Goal: Task Accomplishment & Management: Manage account settings

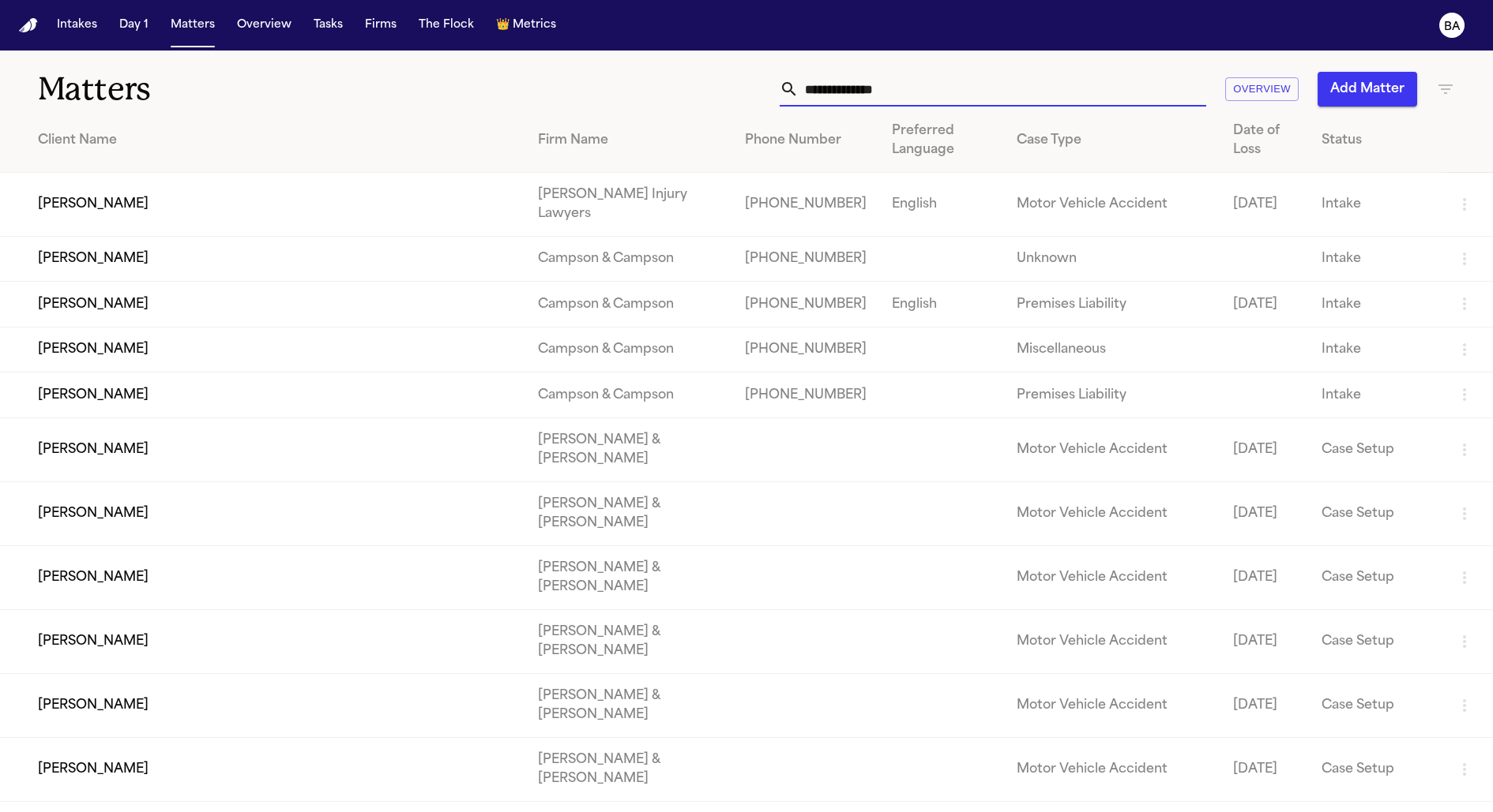
click at [909, 87] on input "text" at bounding box center [1002, 88] width 408 height 35
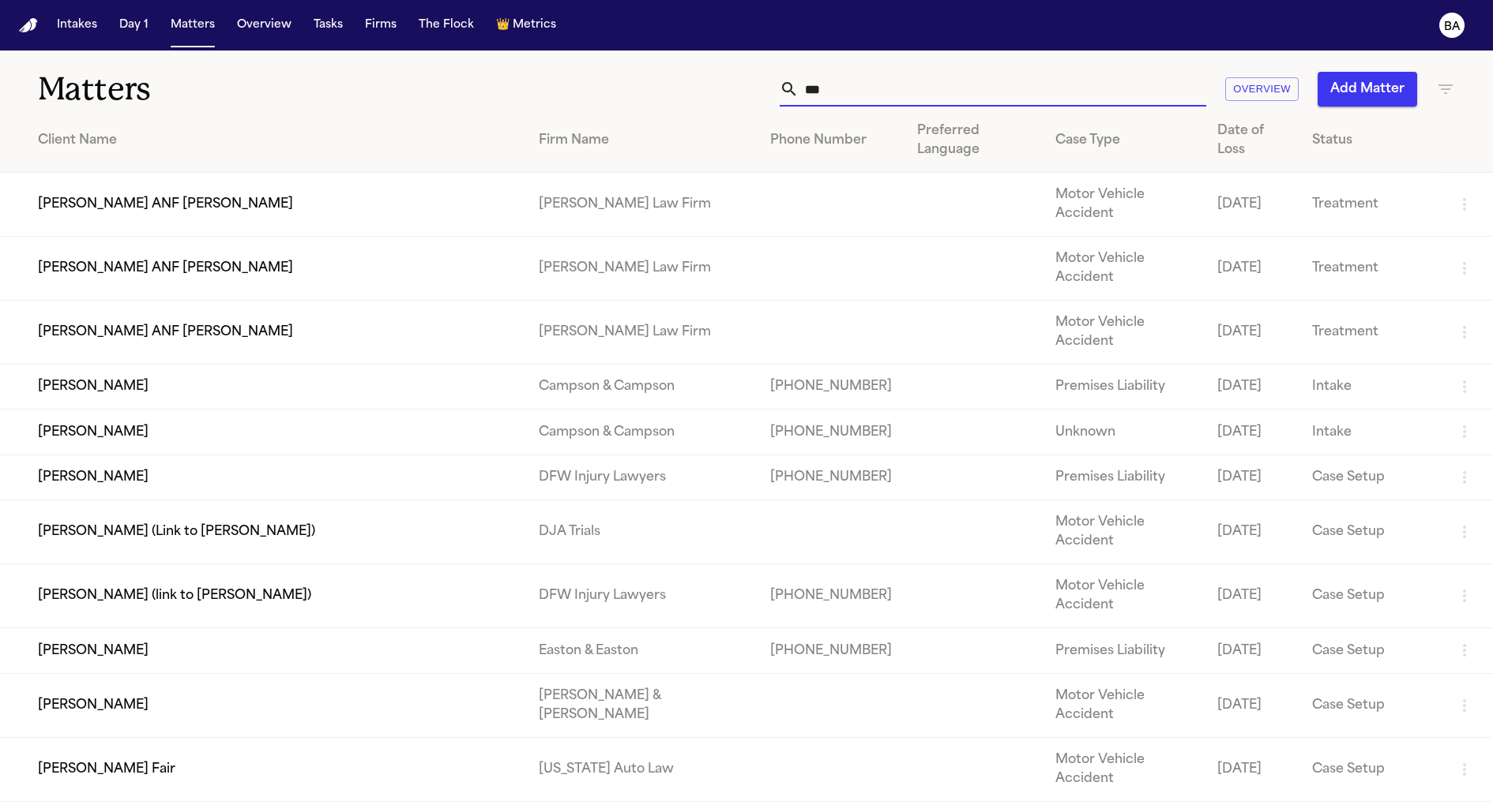
type input "***"
click at [145, 300] on td "Galilea Saavedra ANF Jose Saavedra Reyes" at bounding box center [263, 332] width 526 height 63
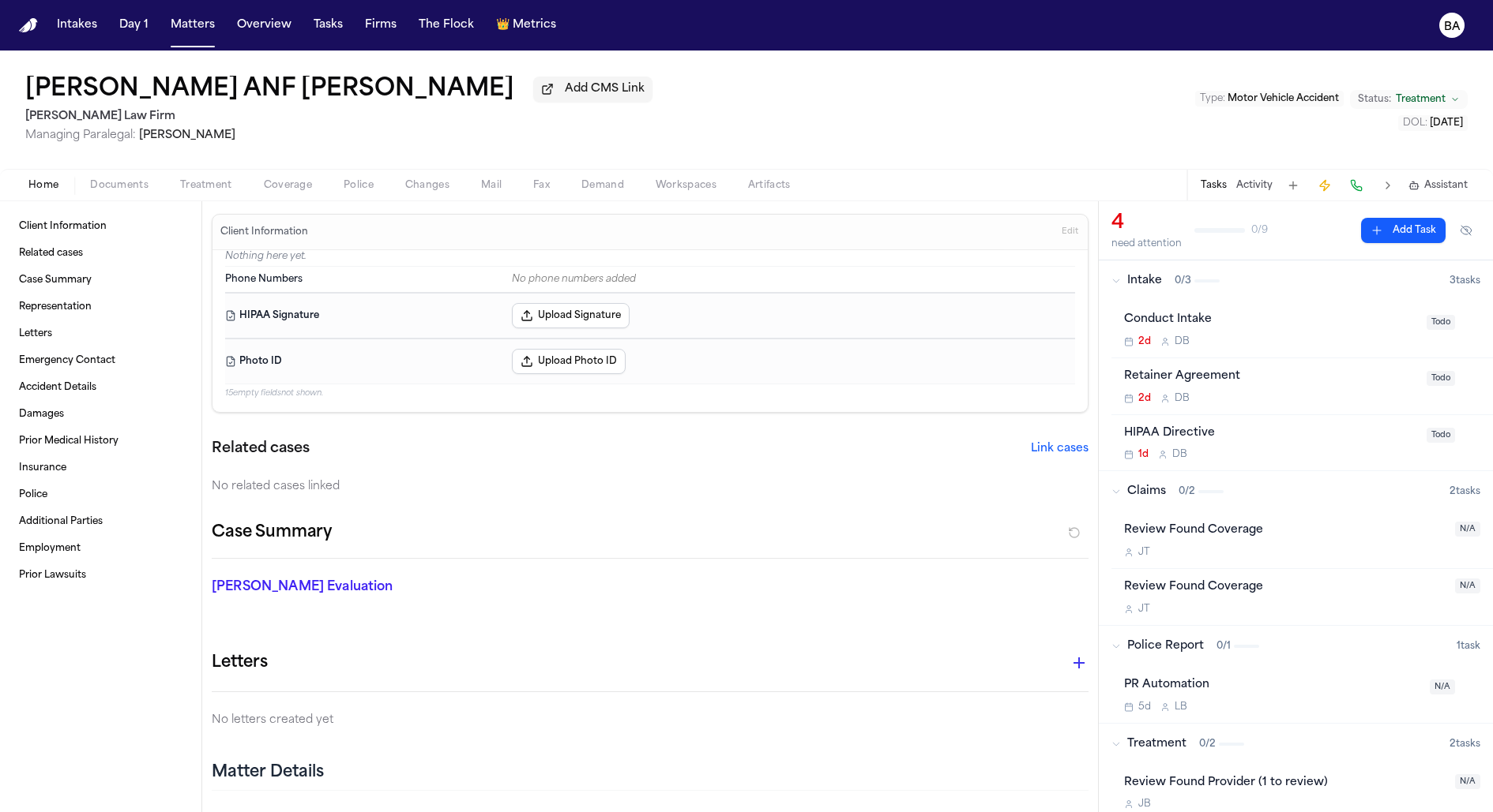
click at [297, 186] on span "Coverage" at bounding box center [288, 185] width 49 height 13
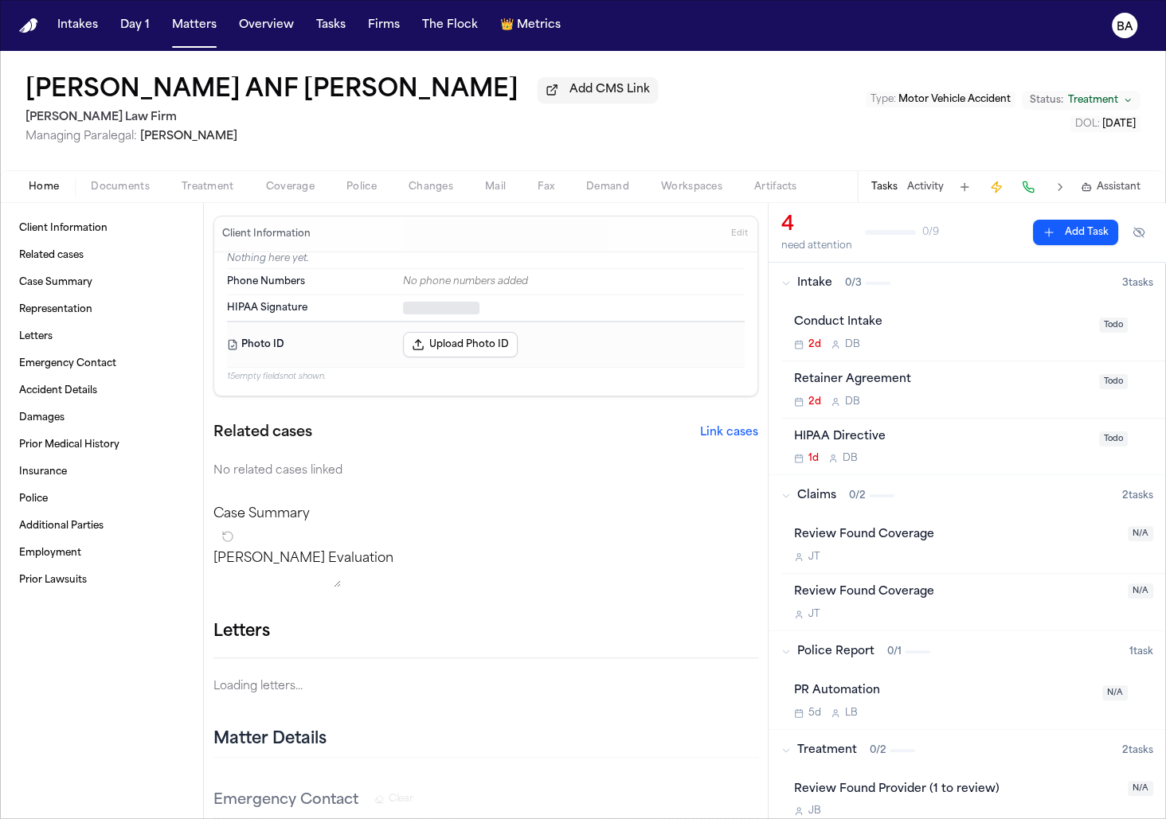
click at [61, 189] on button "Home" at bounding box center [44, 187] width 62 height 19
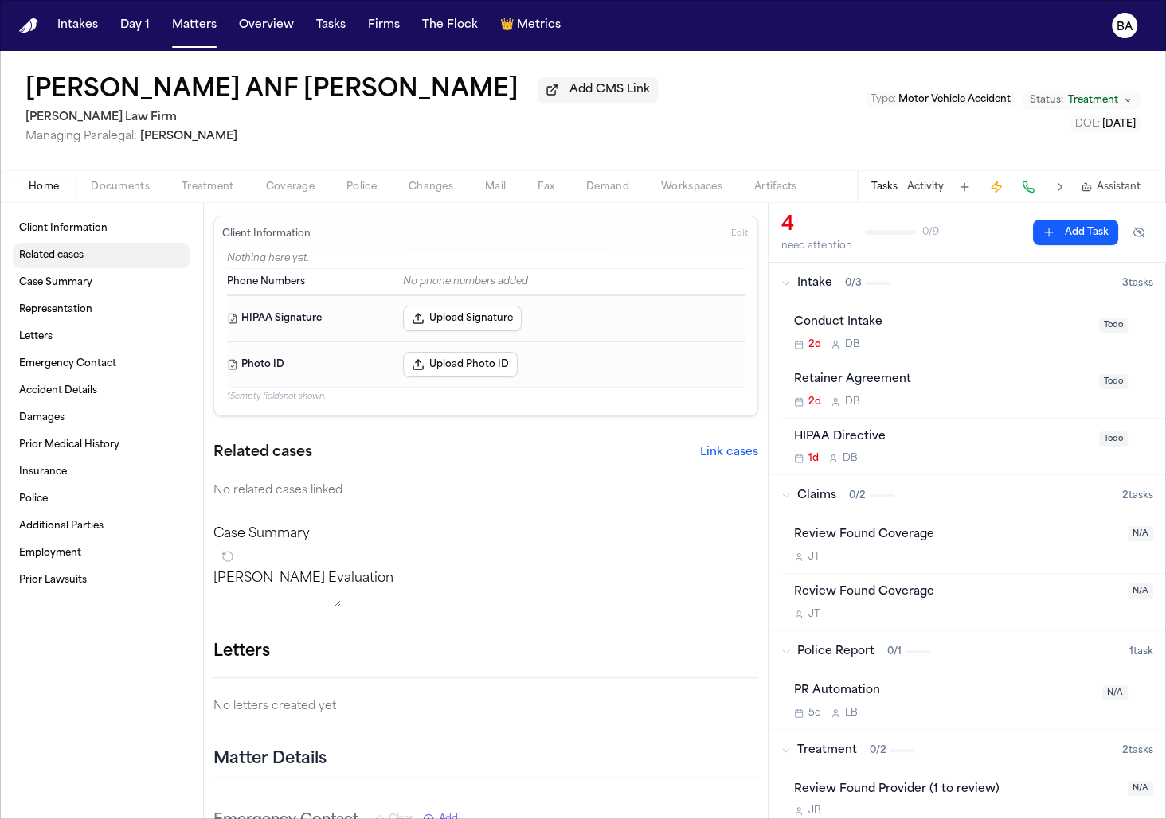
click at [100, 253] on link "Related cases" at bounding box center [102, 255] width 178 height 25
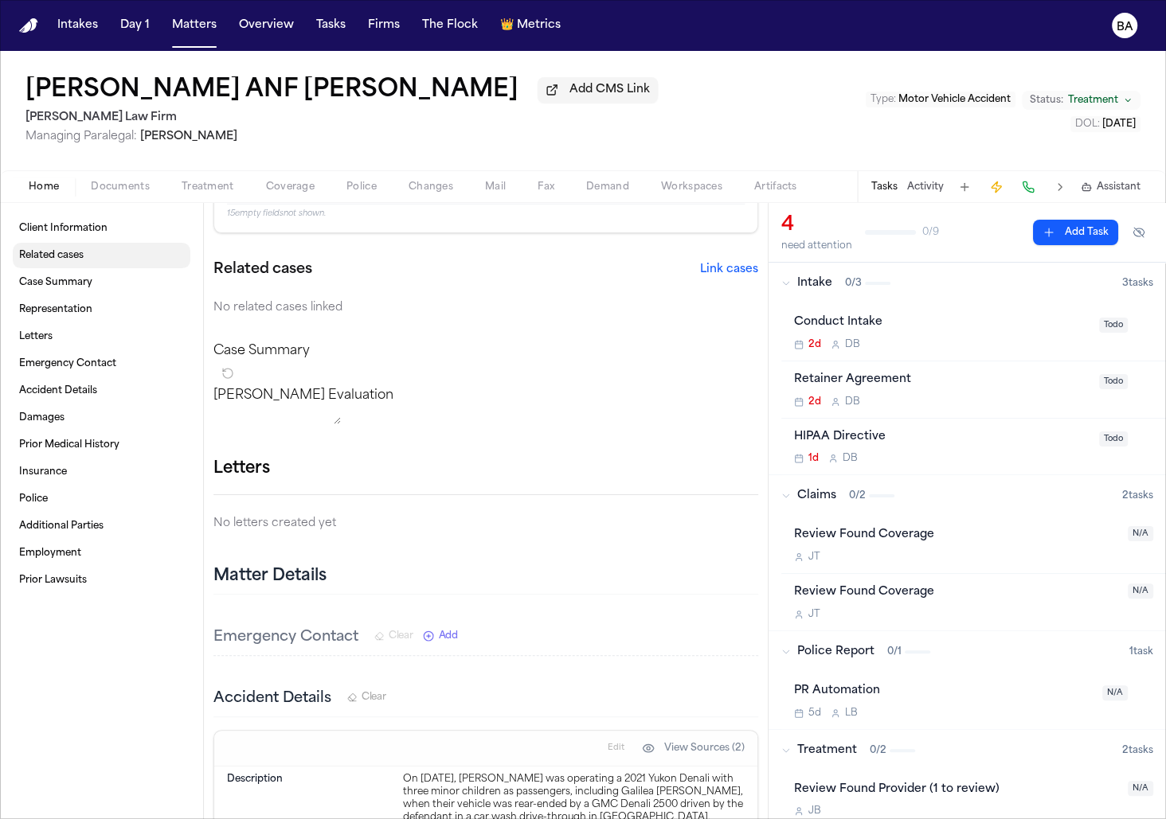
scroll to position [217, 0]
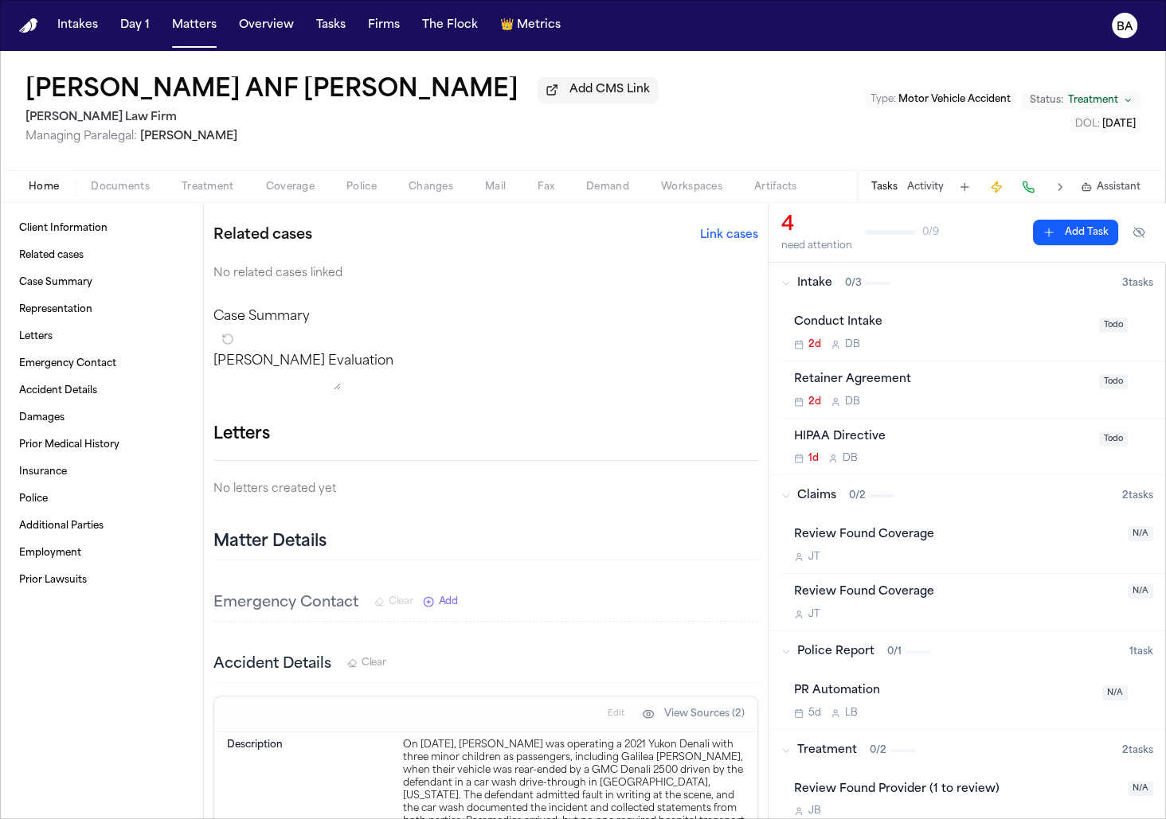
click at [727, 236] on button "Link cases" at bounding box center [729, 236] width 58 height 16
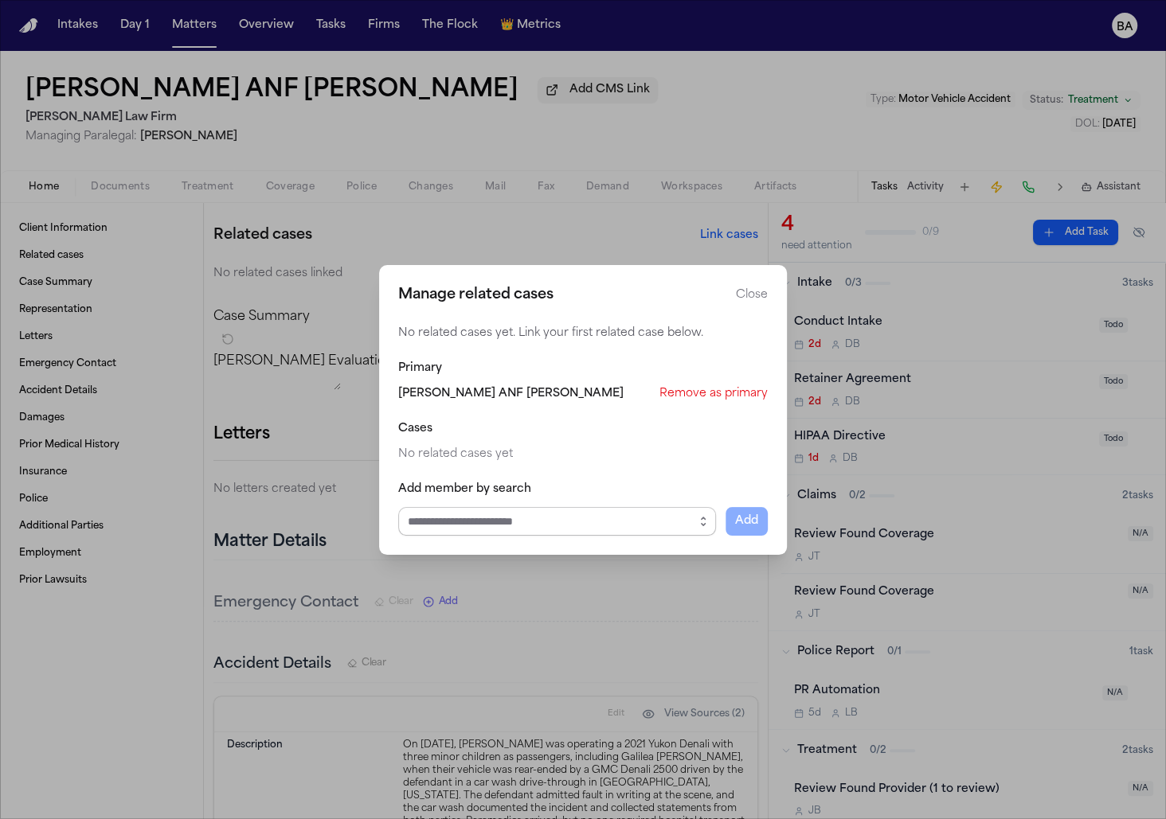
click at [501, 529] on input "Select case to add" at bounding box center [557, 521] width 318 height 29
click at [704, 515] on icon "button" at bounding box center [703, 521] width 13 height 13
click at [759, 451] on div "No related cases yet. Link your first related case below. Primary Galilea Saave…" at bounding box center [582, 431] width 369 height 210
click at [357, 139] on button "Close manage related cases" at bounding box center [583, 409] width 1166 height 819
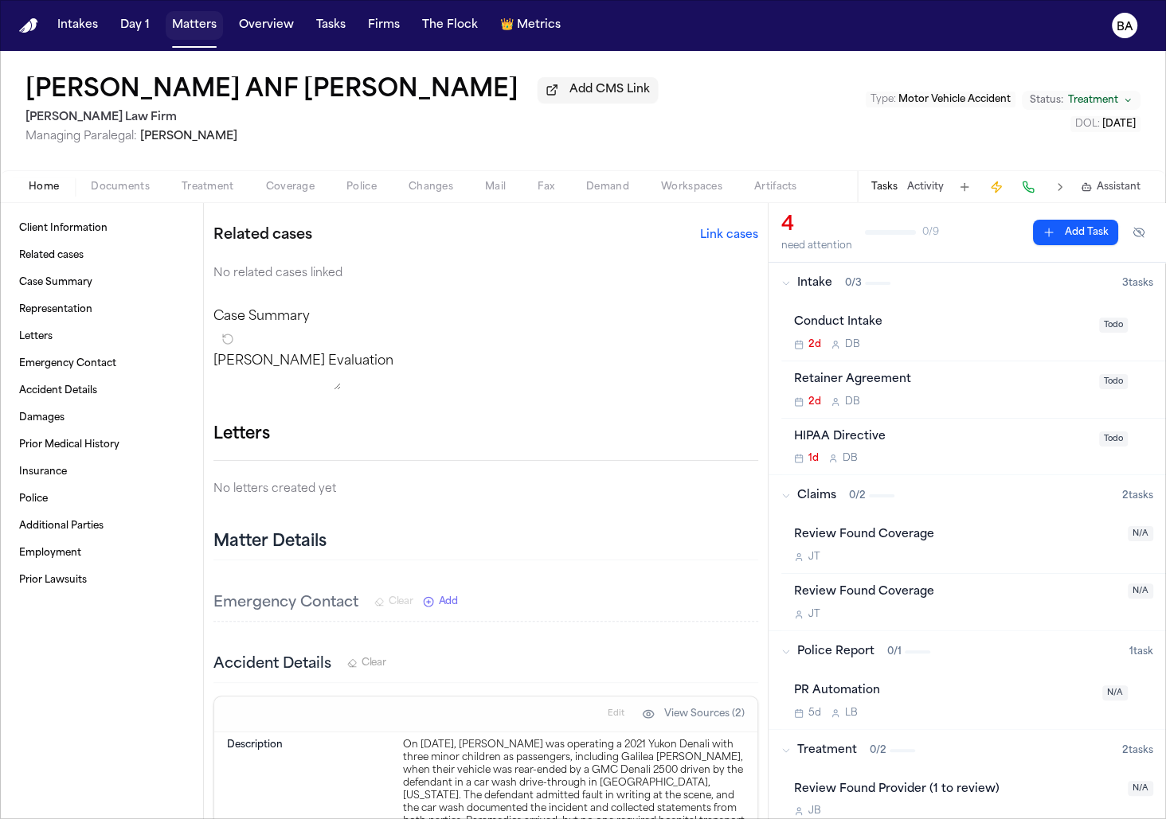
click at [189, 24] on button "Matters" at bounding box center [194, 25] width 57 height 29
click at [717, 239] on button "Link cases" at bounding box center [729, 236] width 58 height 16
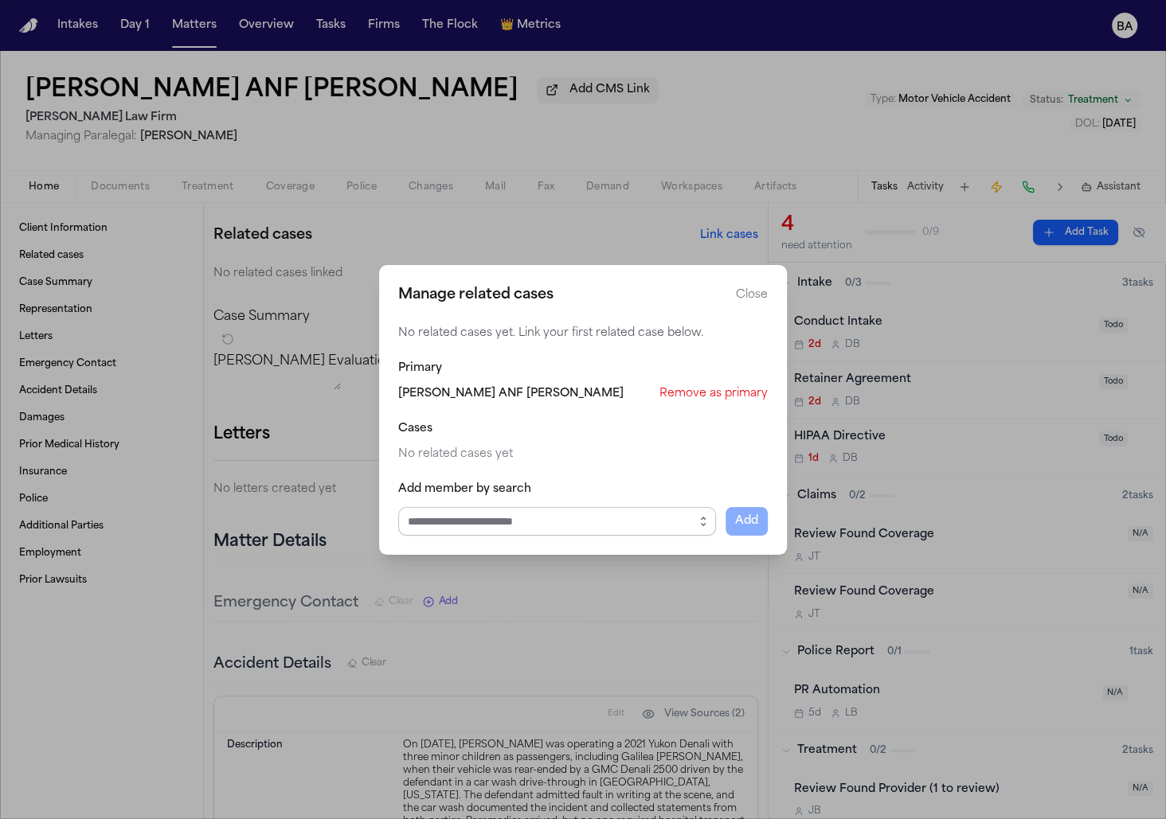
click at [545, 529] on input "Select case to add" at bounding box center [557, 521] width 318 height 29
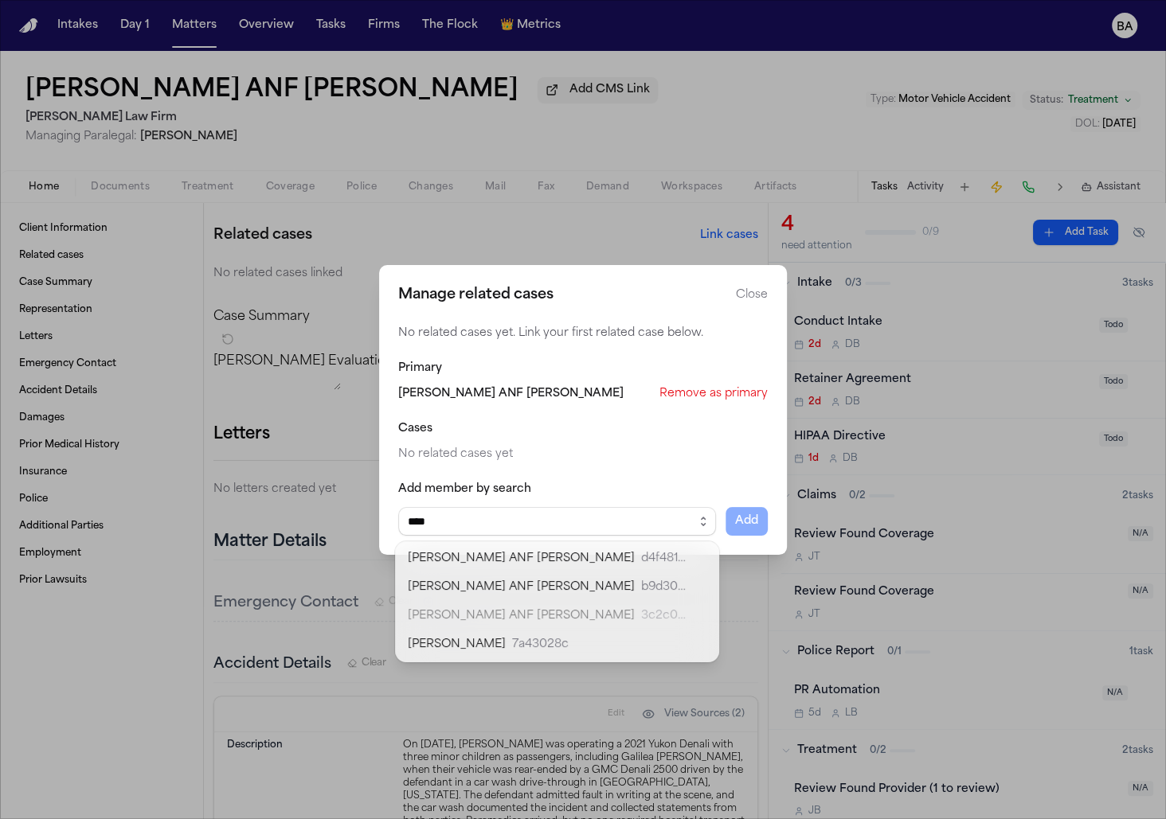
type input "****"
click at [294, 502] on div "Manage related cases Close No related cases yet. Link your first related case b…" at bounding box center [583, 409] width 1166 height 819
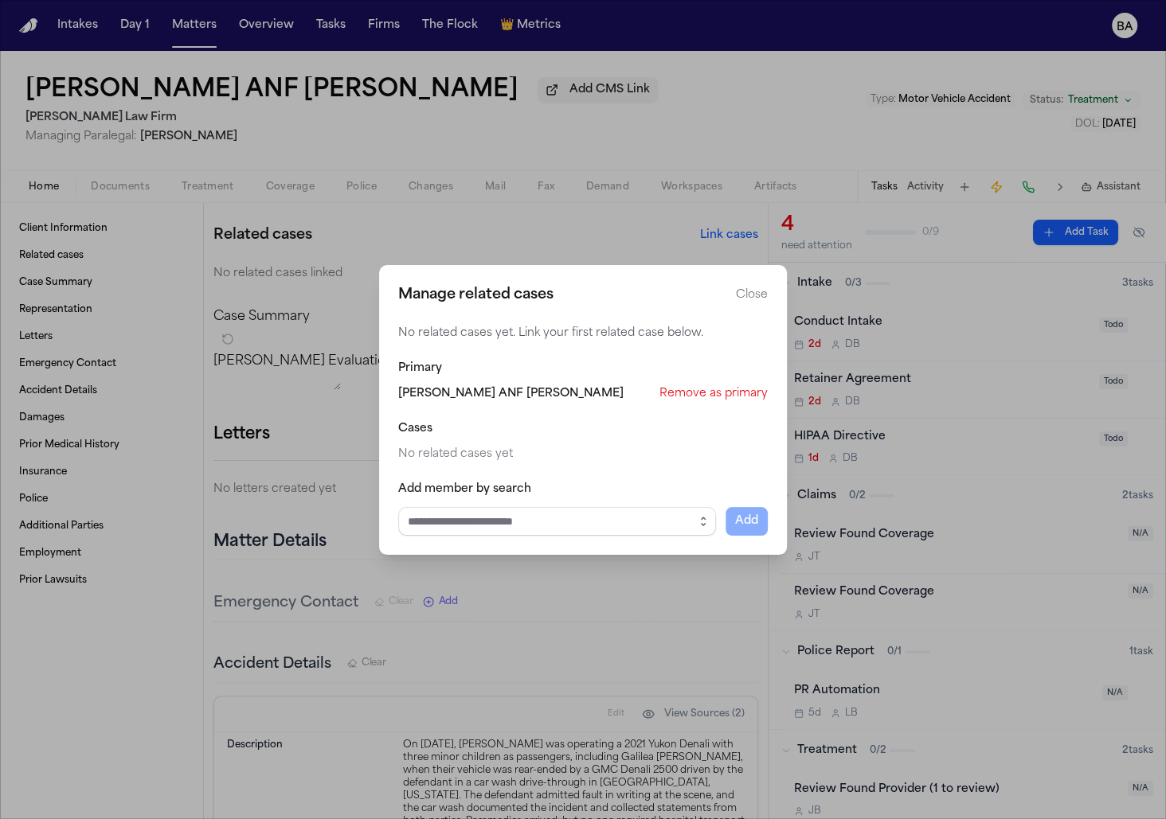
click at [700, 396] on button "Remove as primary" at bounding box center [713, 394] width 108 height 16
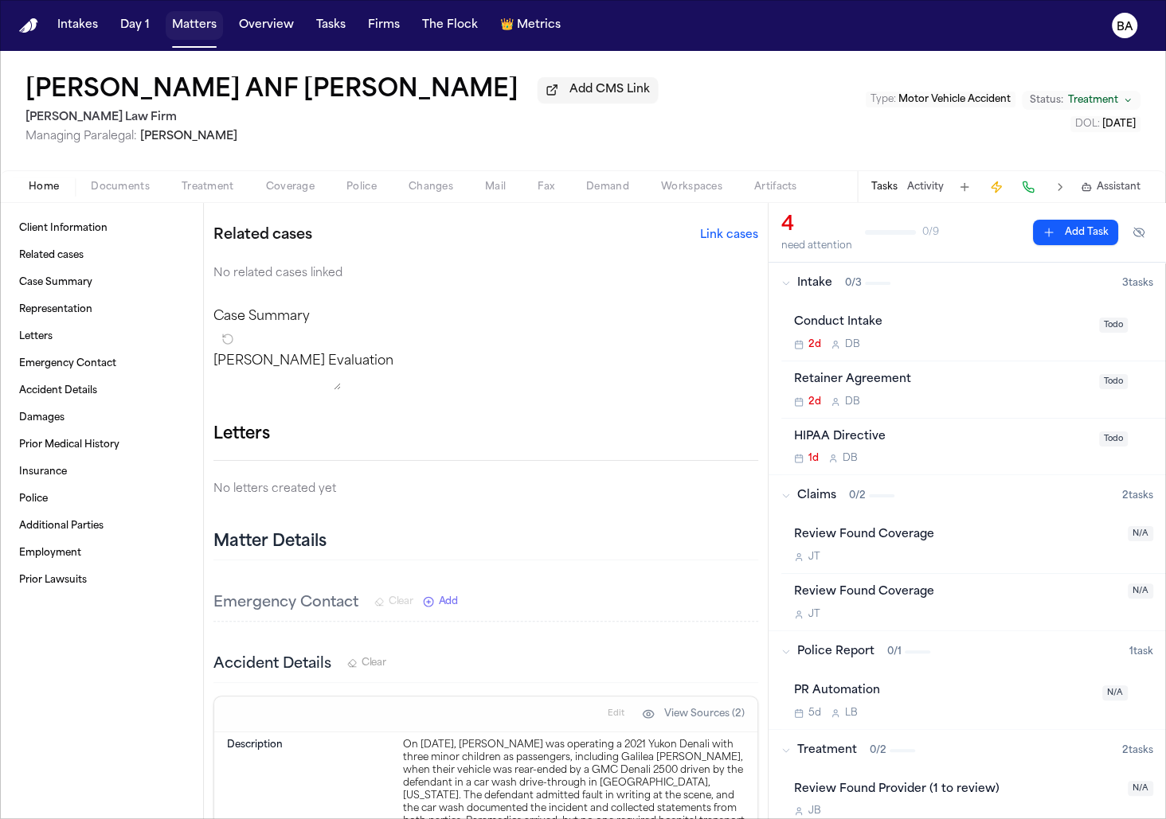
click at [191, 28] on button "Matters" at bounding box center [194, 25] width 57 height 29
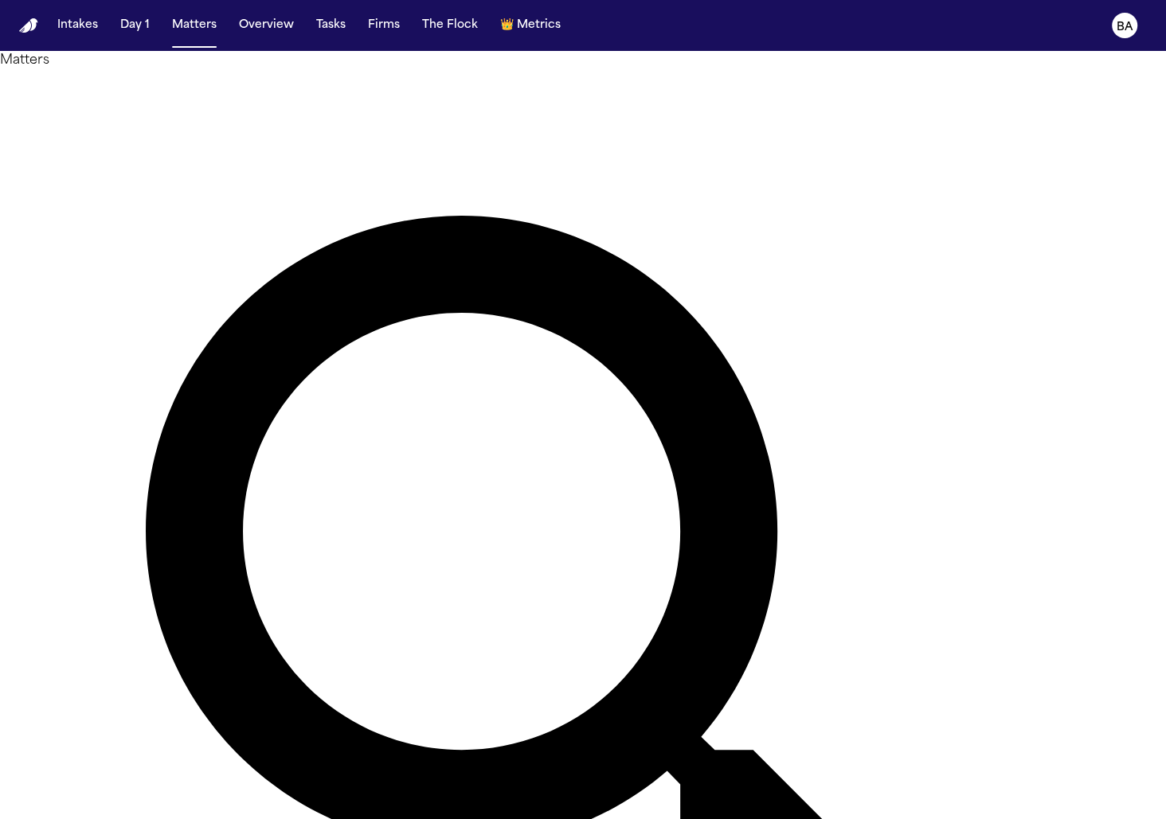
type input "*******"
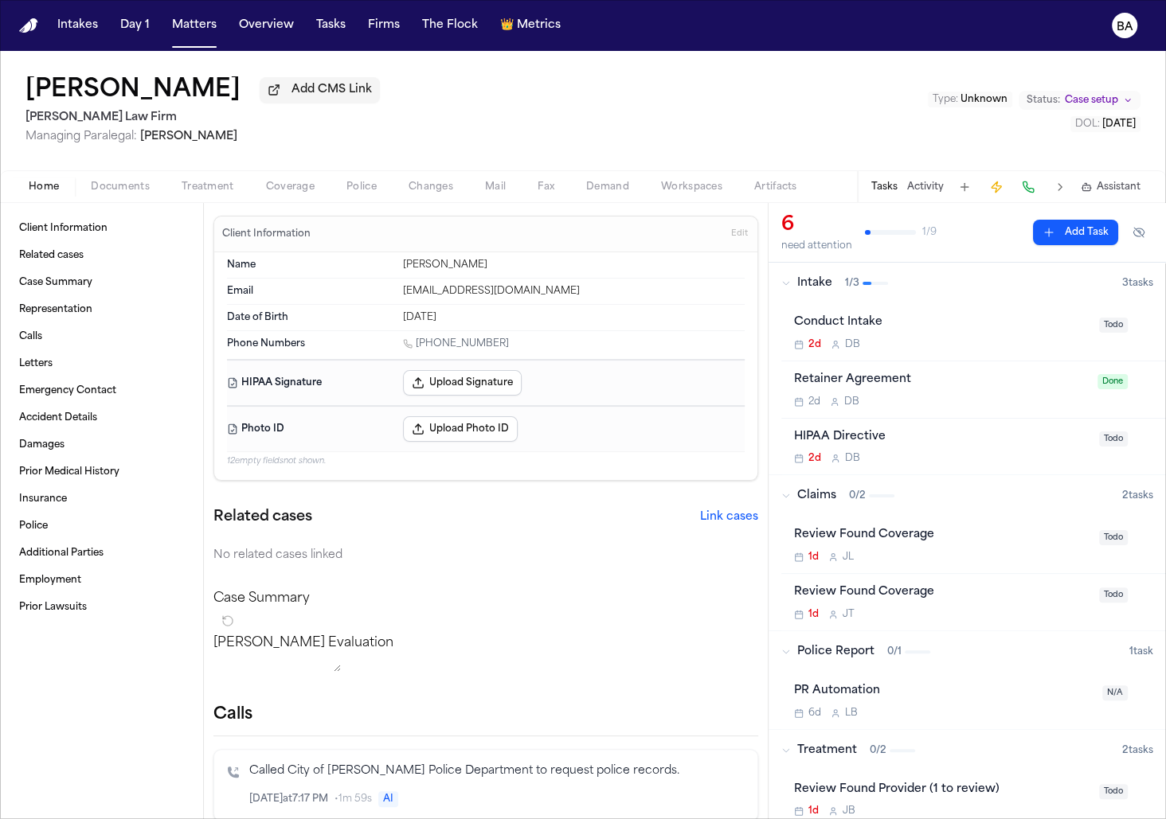
click at [731, 518] on button "Link cases" at bounding box center [729, 518] width 58 height 16
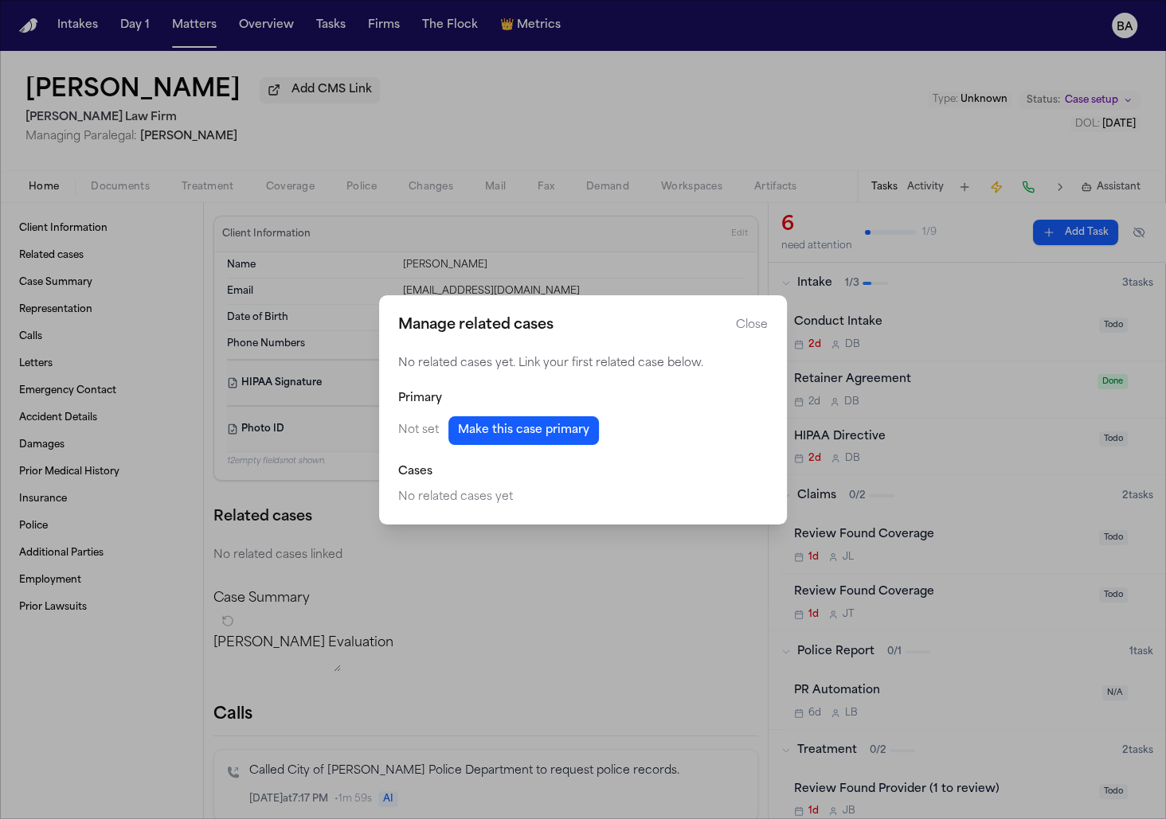
click at [585, 436] on button "Make this case primary" at bounding box center [523, 430] width 150 height 29
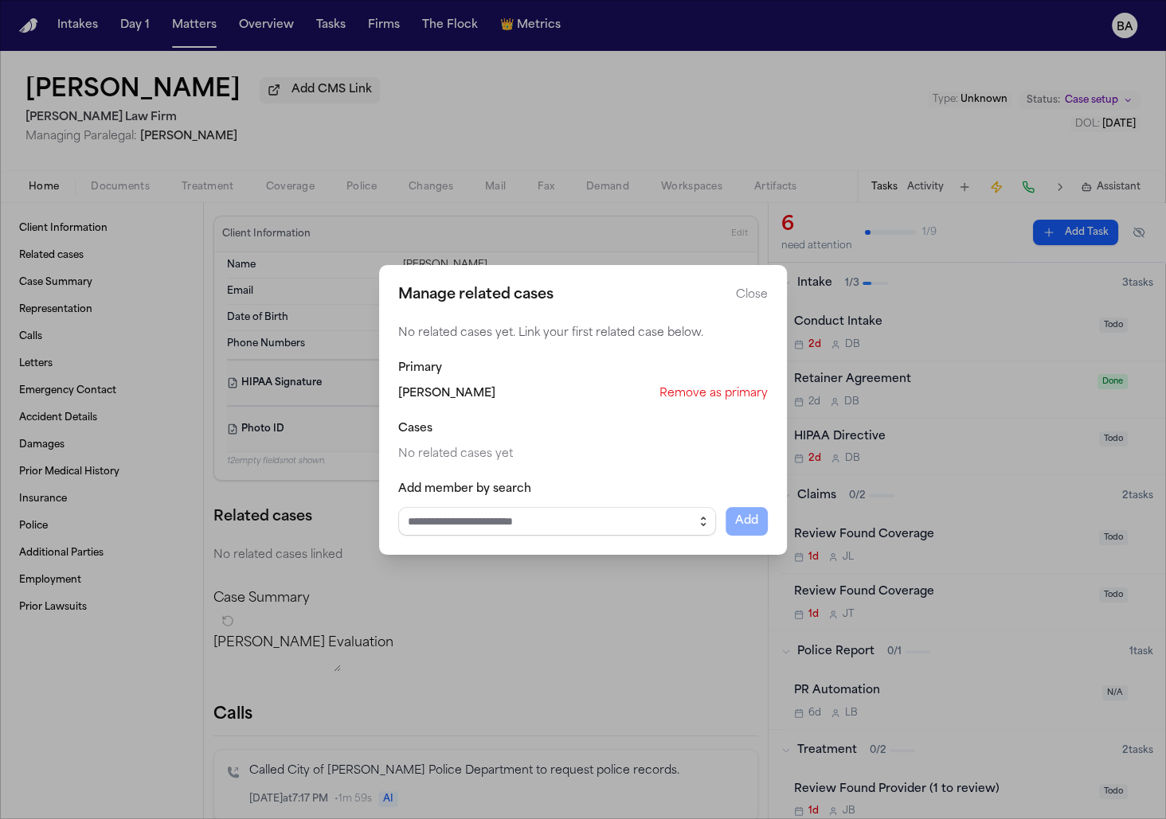
click at [697, 515] on icon "button" at bounding box center [703, 521] width 13 height 13
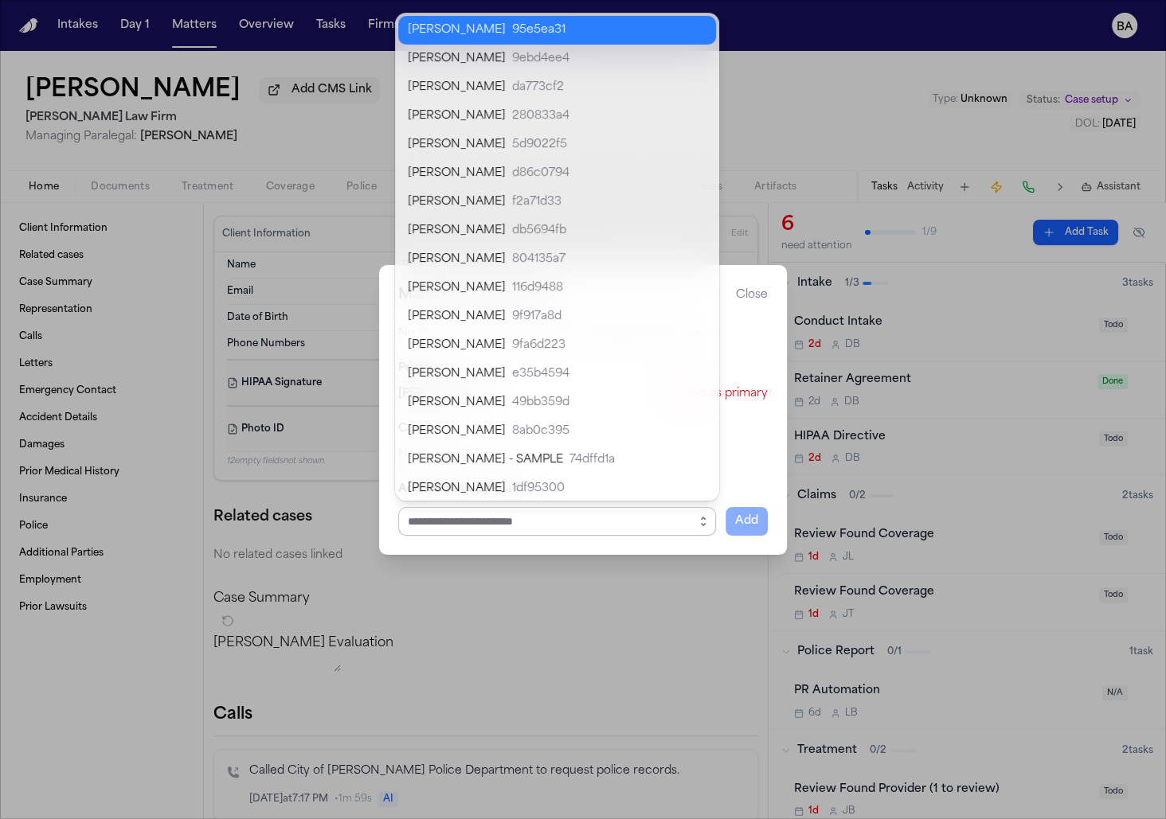
click at [610, 516] on input "Select case to add" at bounding box center [557, 521] width 318 height 29
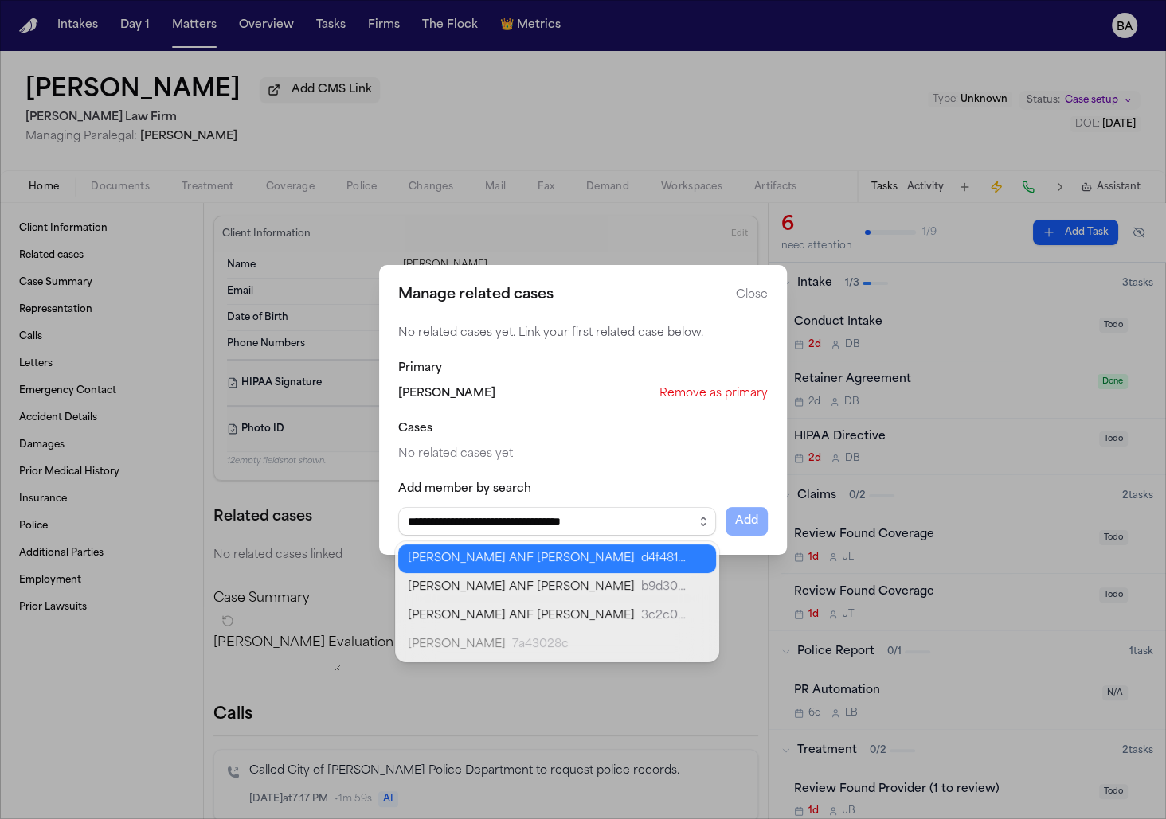
click at [576, 561] on body "Intakes Day 1 Matters Overview Tasks Firms The Flock 👑 Metrics BA Jose Saavedra…" at bounding box center [583, 409] width 1166 height 819
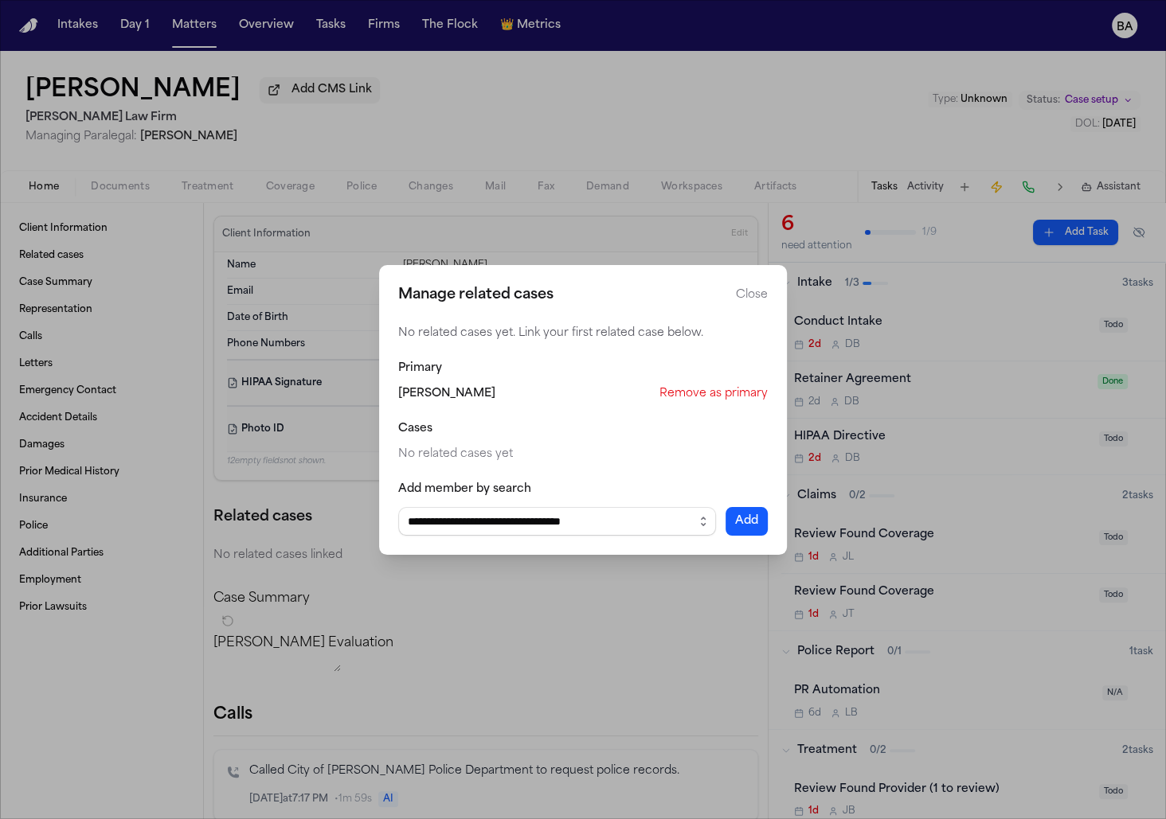
click at [736, 517] on button "Add" at bounding box center [746, 521] width 42 height 29
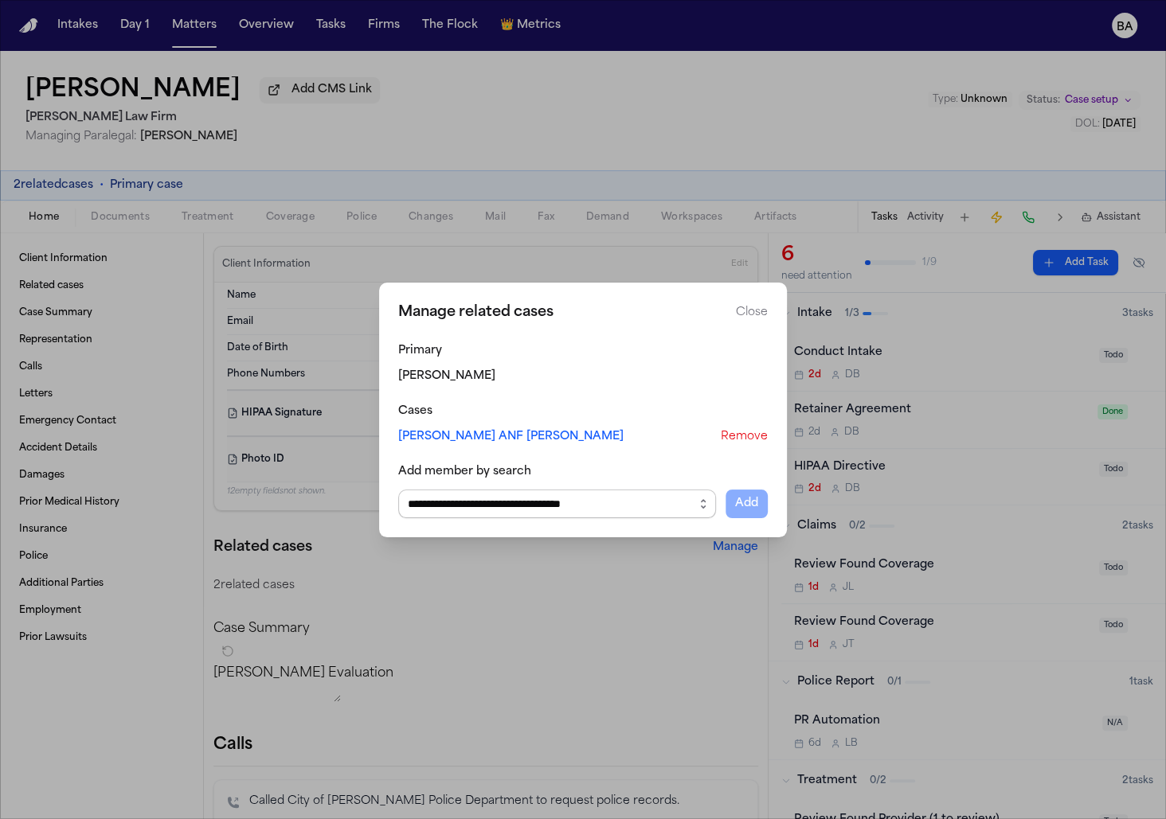
click at [592, 506] on input "**********" at bounding box center [557, 504] width 318 height 29
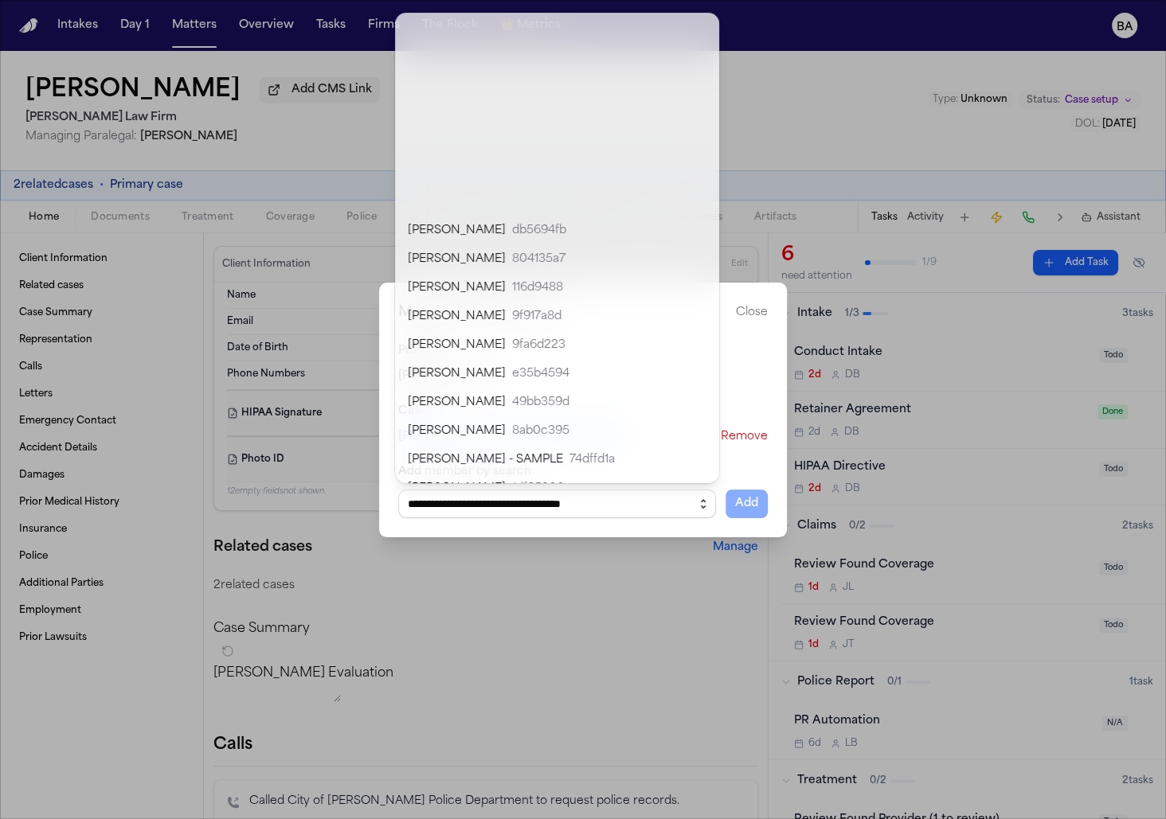
click at [697, 509] on icon "button" at bounding box center [703, 504] width 13 height 13
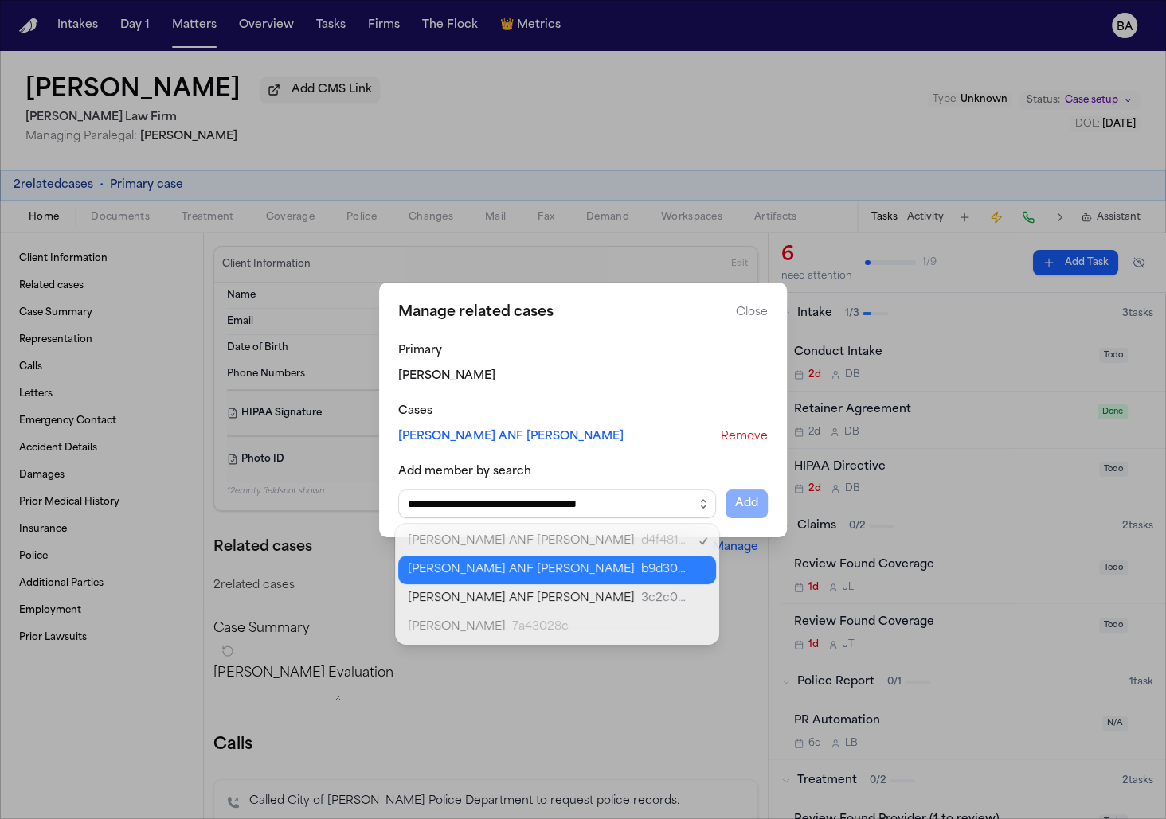
click at [544, 569] on body "**********" at bounding box center [583, 409] width 1166 height 819
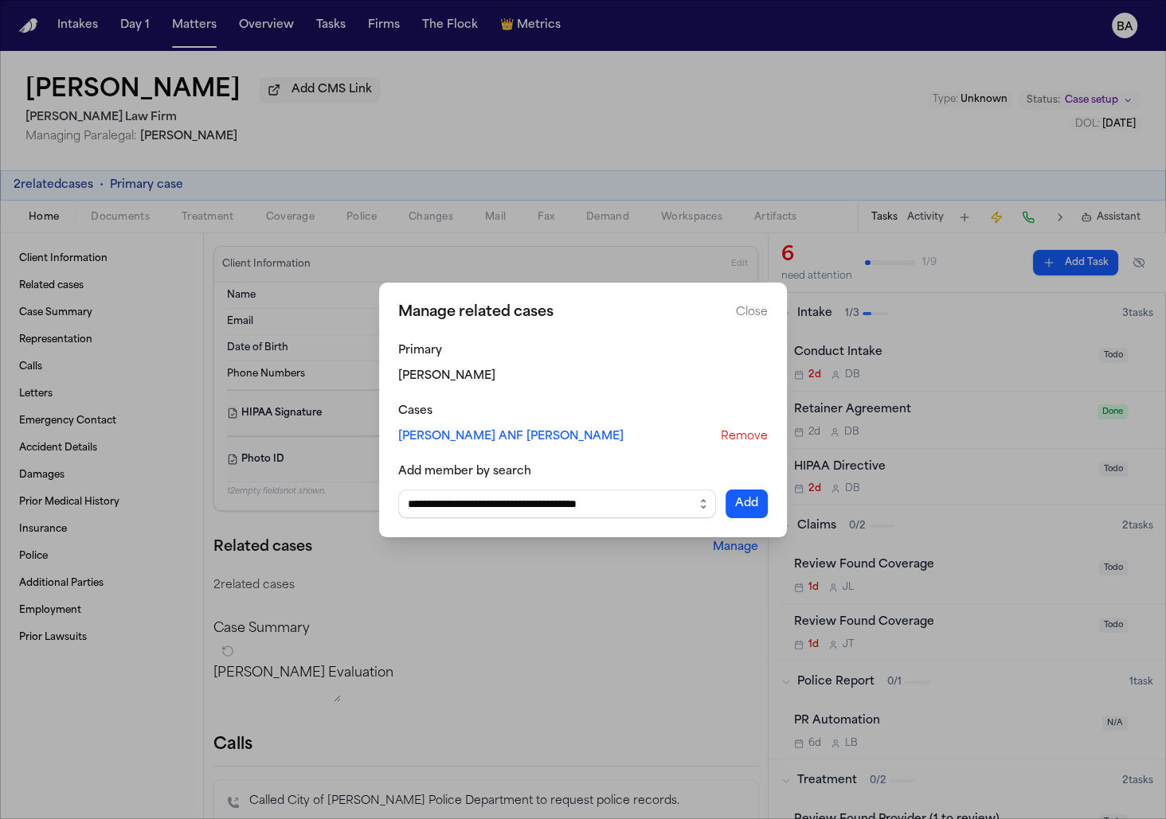
type input "**********"
click at [745, 502] on button "Add" at bounding box center [746, 504] width 42 height 29
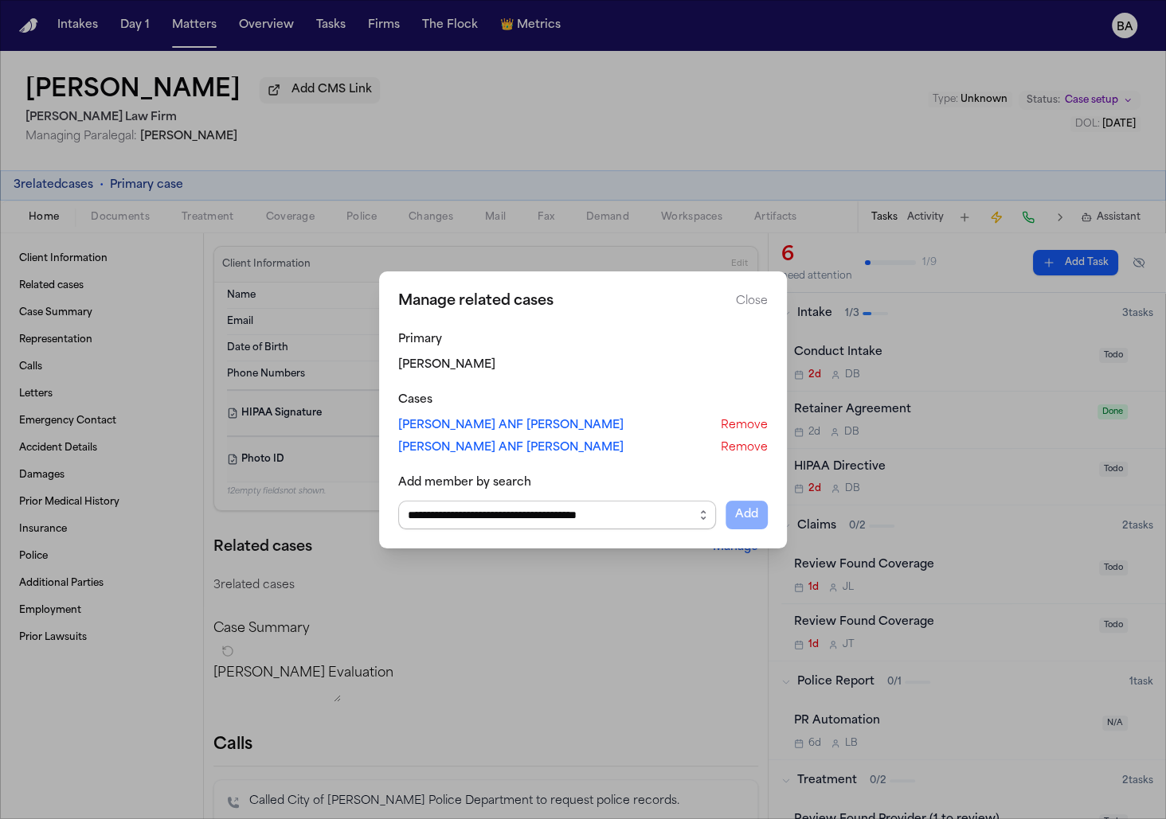
click at [600, 520] on input "**********" at bounding box center [557, 515] width 318 height 29
type input "**********"
click at [743, 517] on button "Add" at bounding box center [746, 515] width 42 height 29
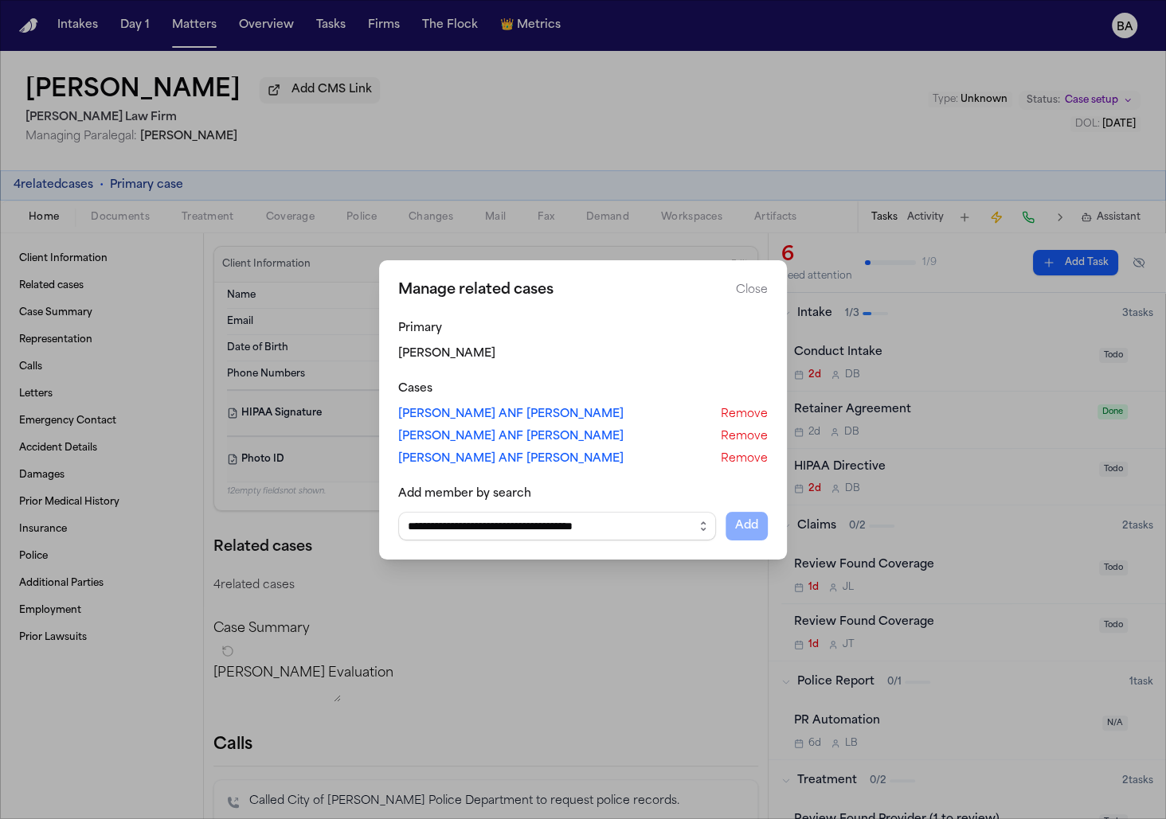
click at [247, 166] on button "Close manage related cases" at bounding box center [583, 409] width 1166 height 819
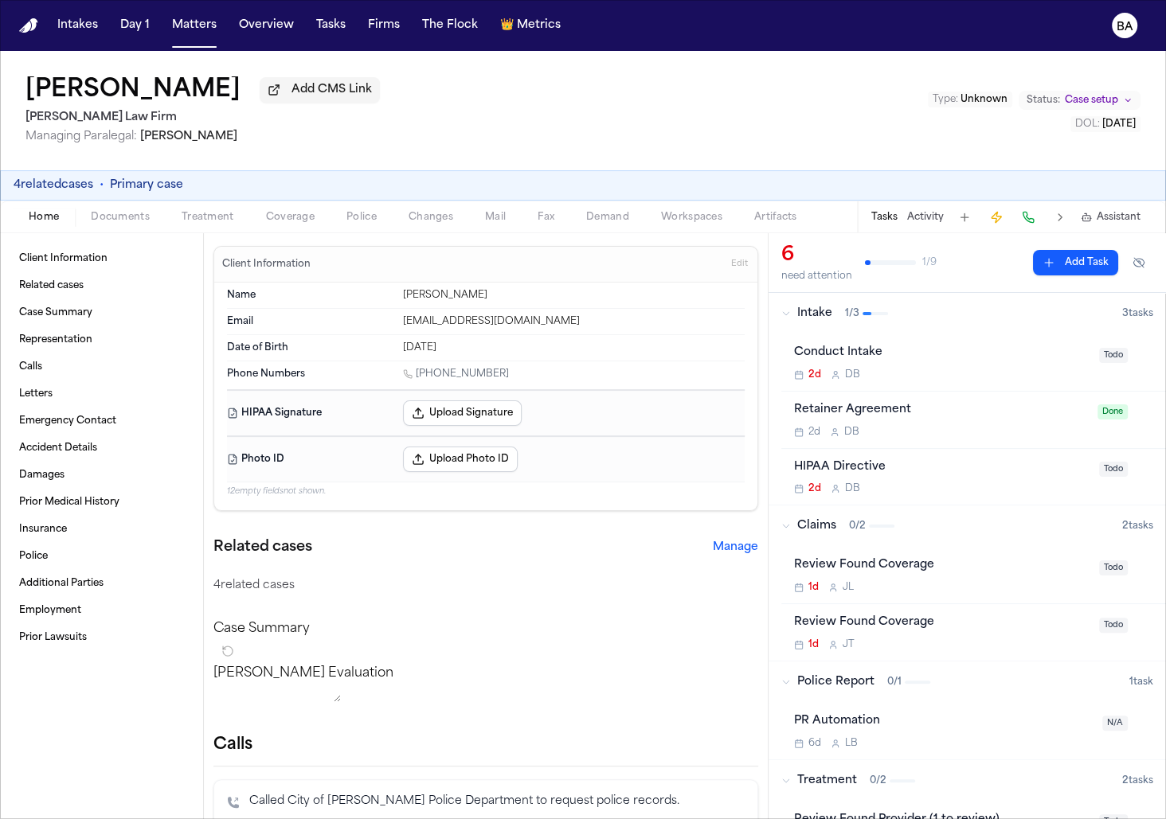
click at [72, 191] on button "4 related cases" at bounding box center [54, 186] width 80 height 16
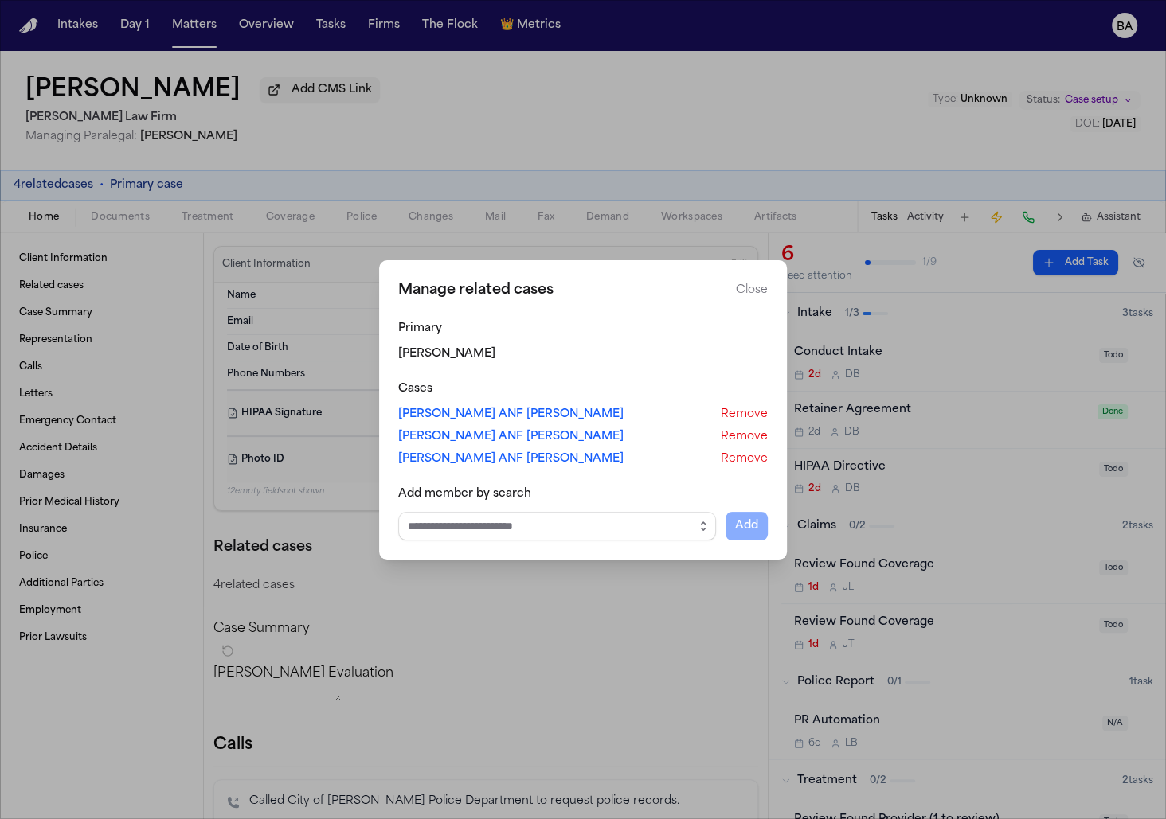
click at [512, 443] on link "Santiago Saavedra ANF Jose Saavedra Reyes" at bounding box center [510, 437] width 225 height 16
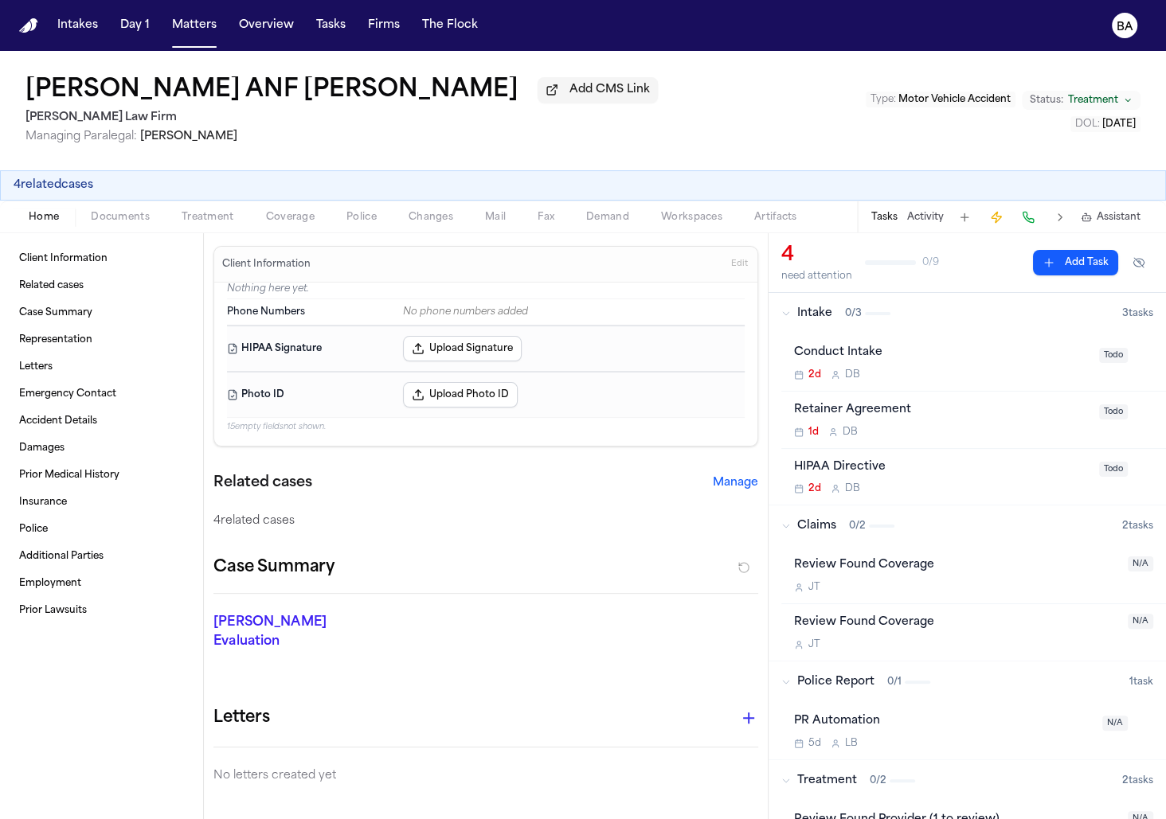
click at [313, 222] on button "Coverage" at bounding box center [290, 217] width 80 height 19
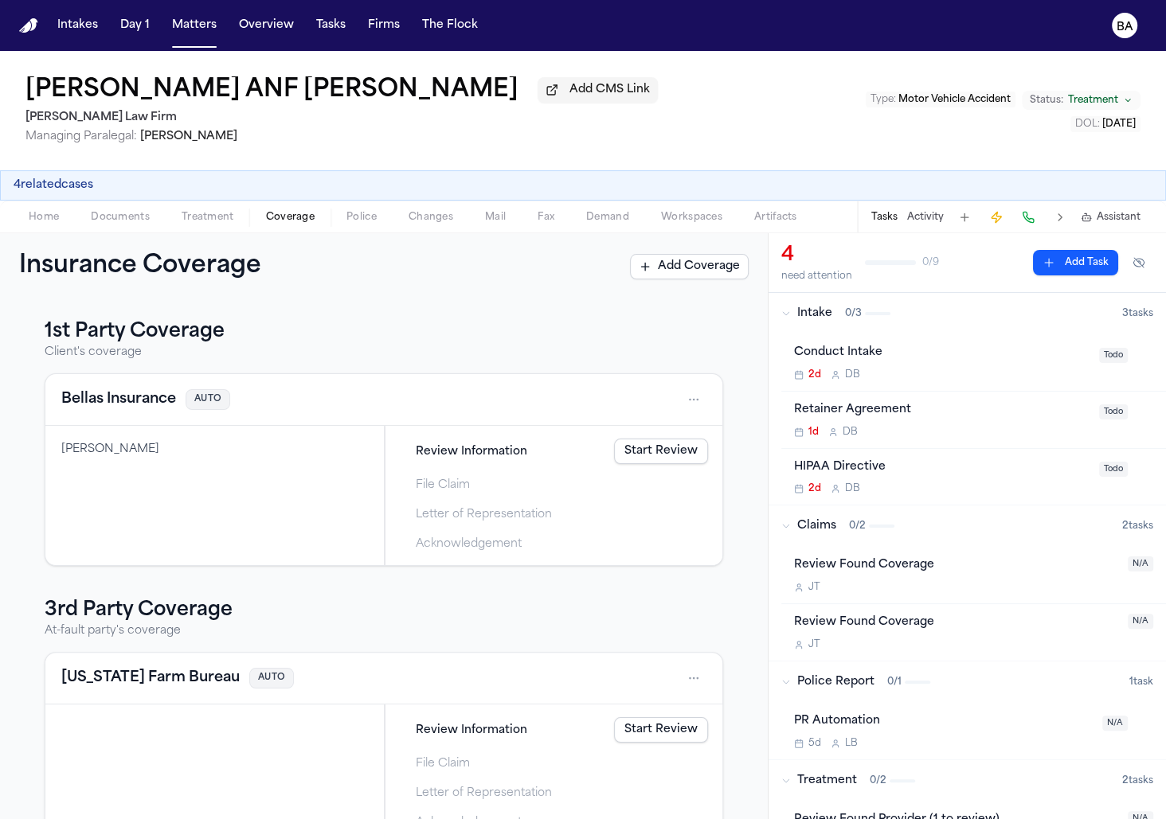
click at [693, 451] on link "Start Review" at bounding box center [661, 451] width 94 height 25
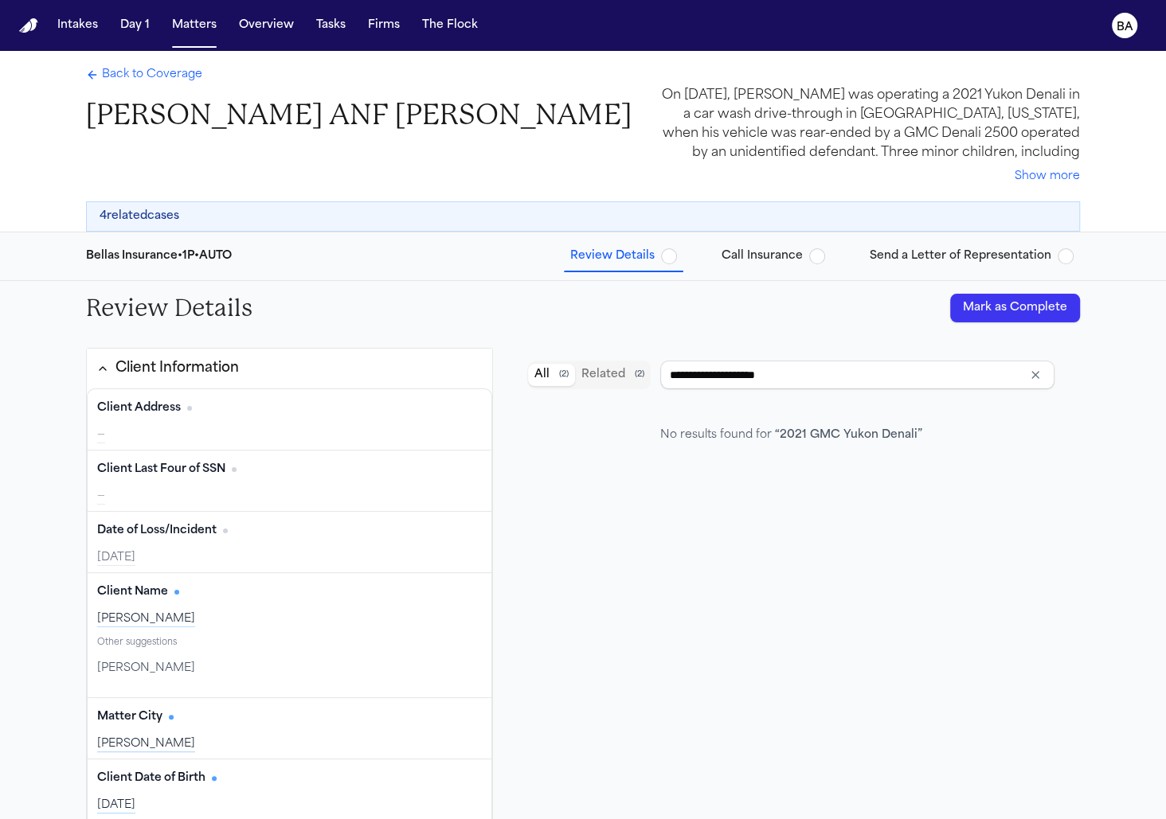
click at [888, 264] on button "Send a Letter of Representation" at bounding box center [971, 256] width 217 height 29
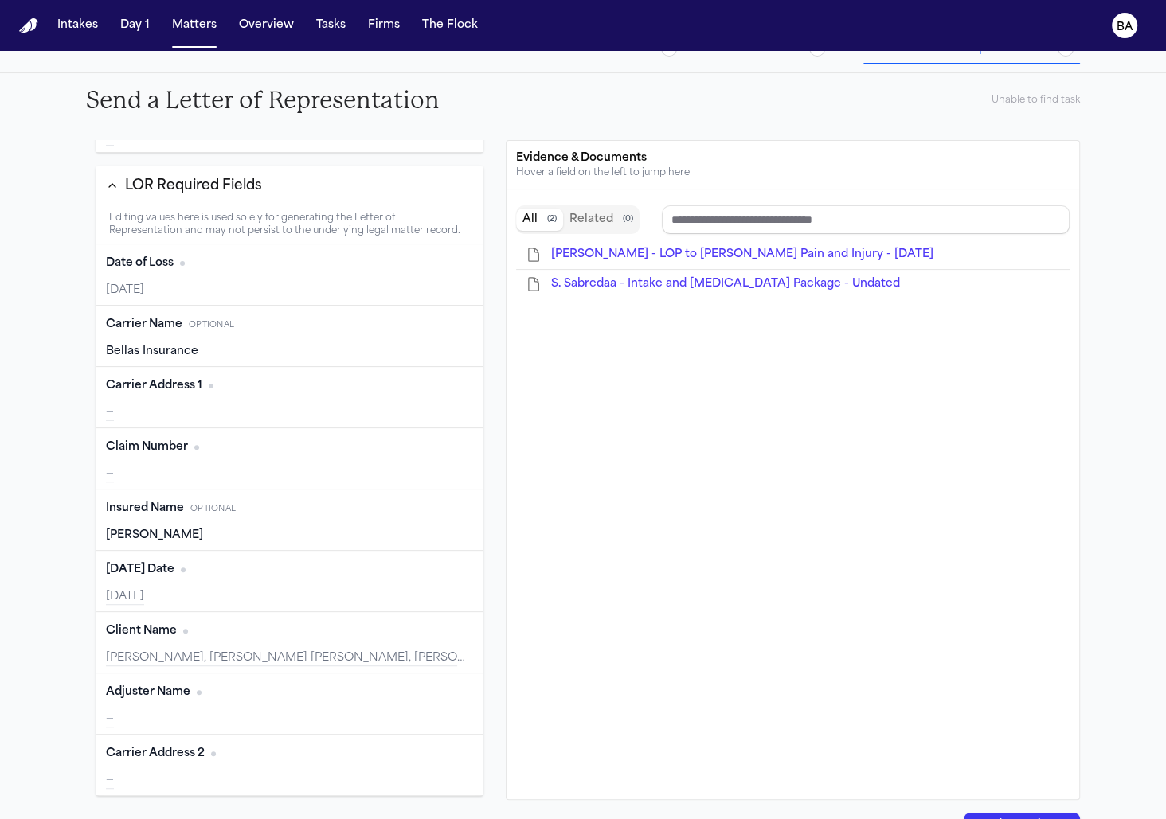
scroll to position [279, 0]
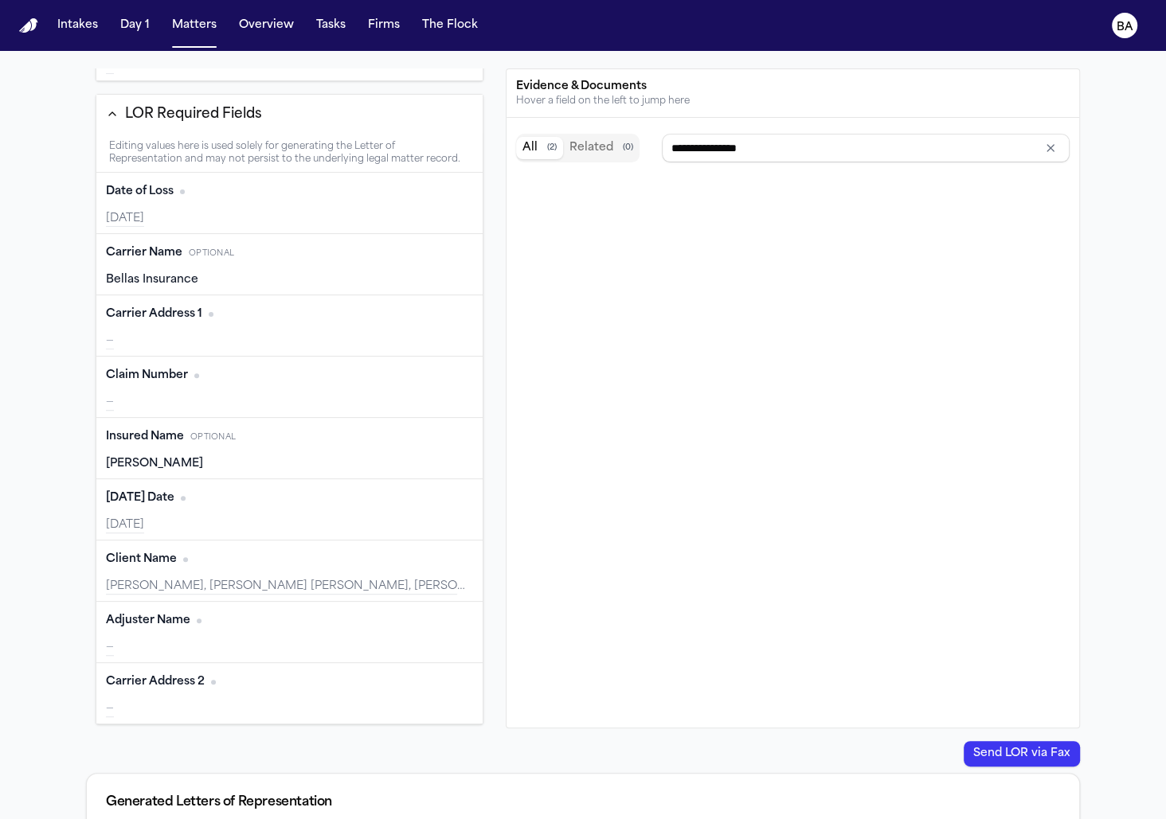
type input "**********"
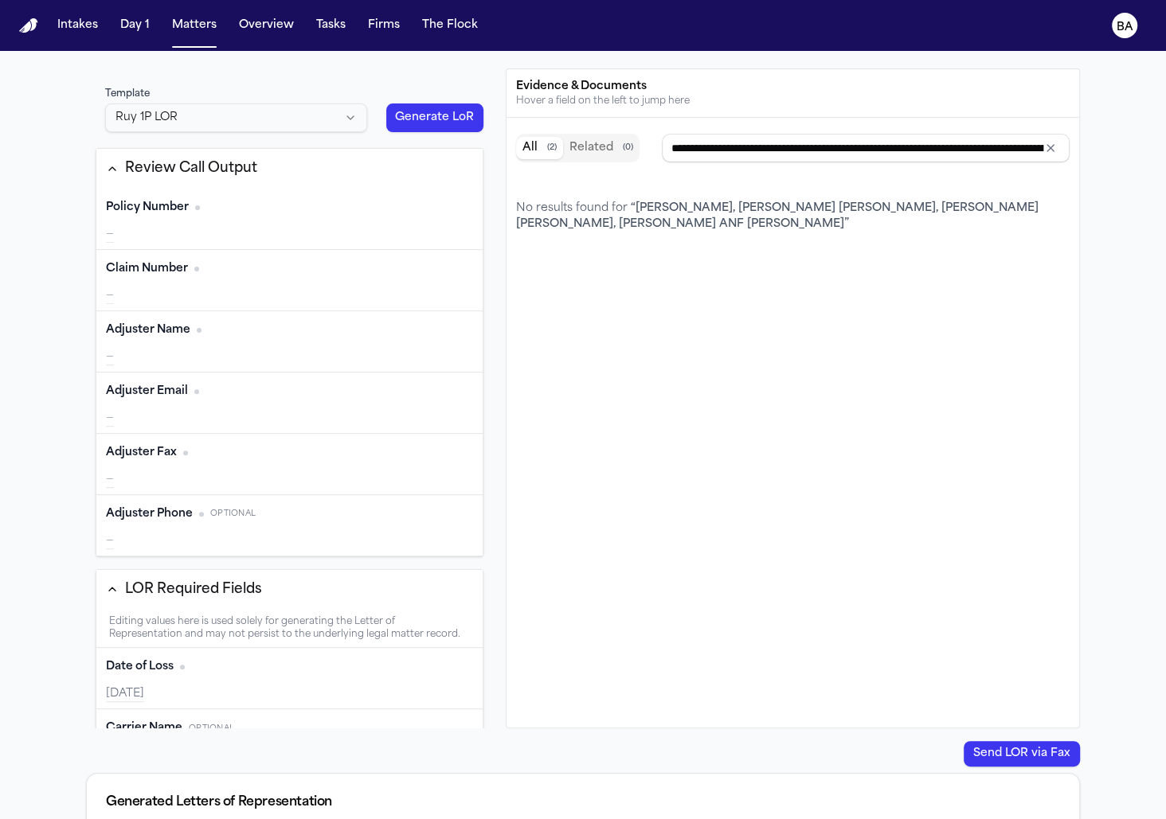
scroll to position [0, 0]
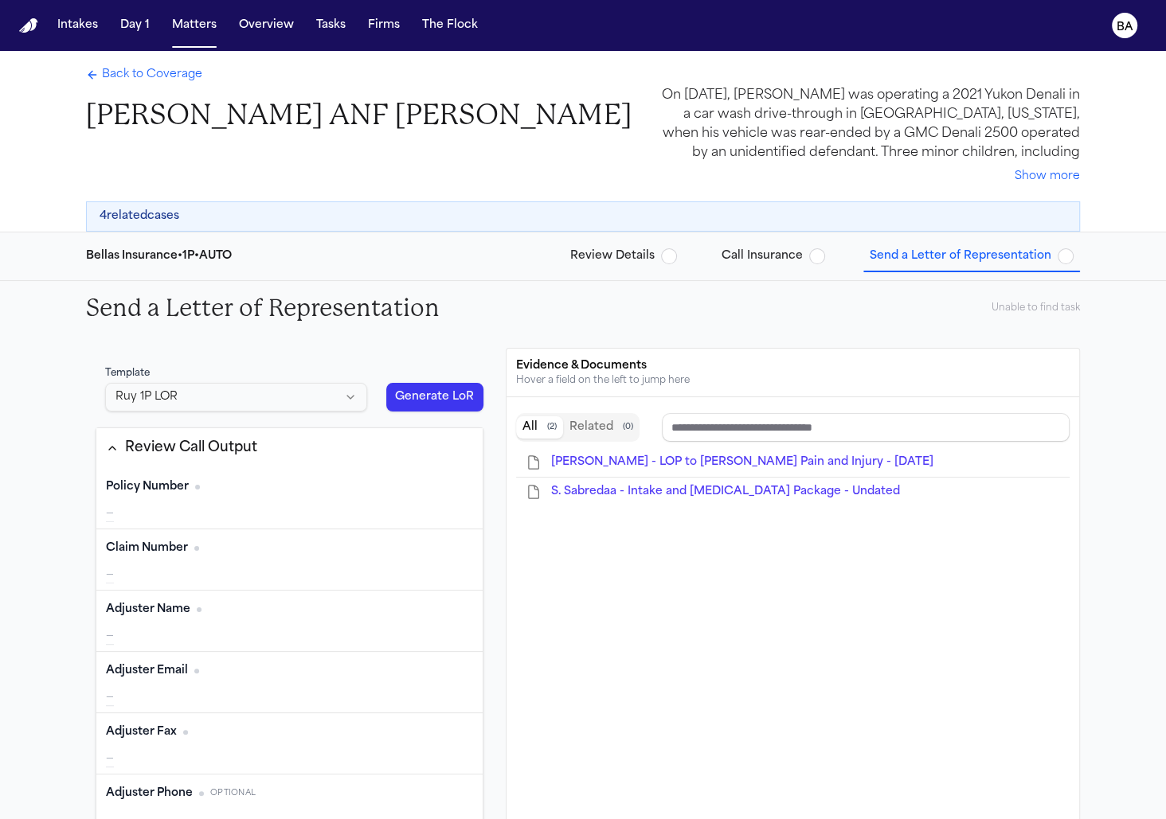
click at [131, 76] on span "Back to Coverage" at bounding box center [152, 75] width 100 height 16
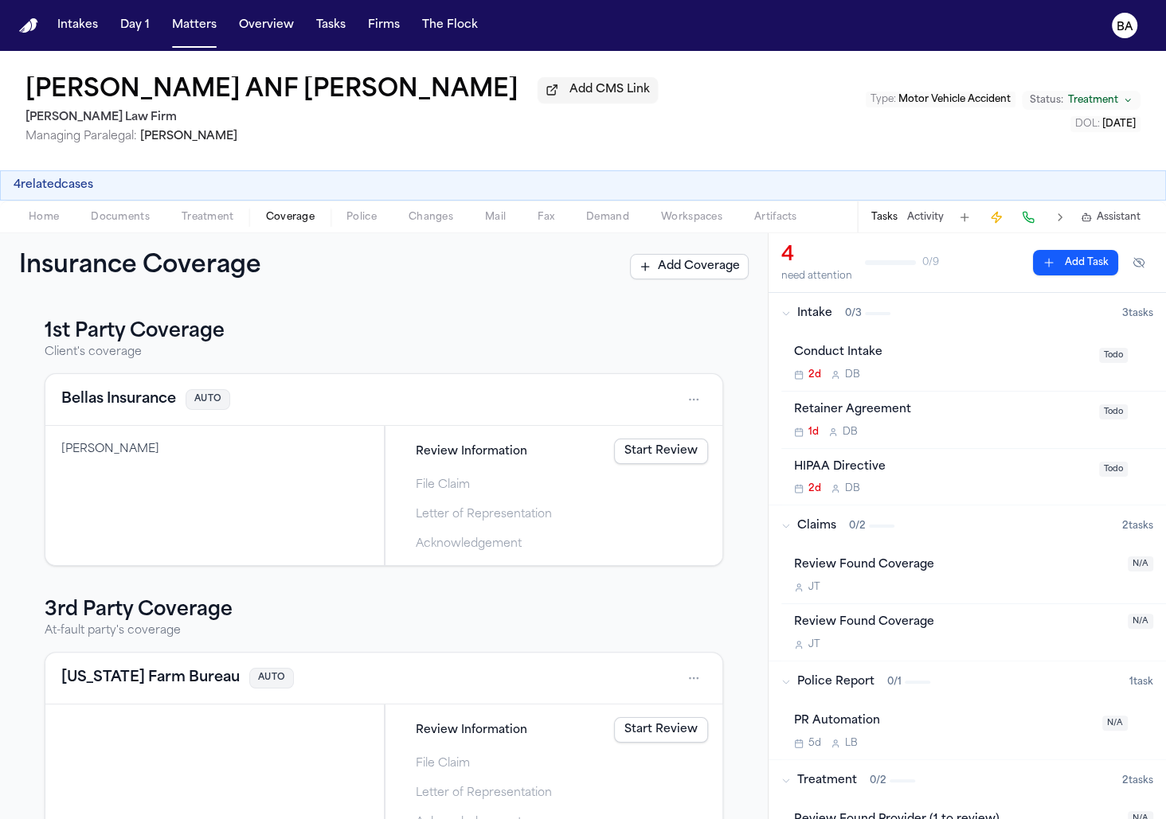
click at [60, 187] on button "4 related cases" at bounding box center [54, 186] width 80 height 16
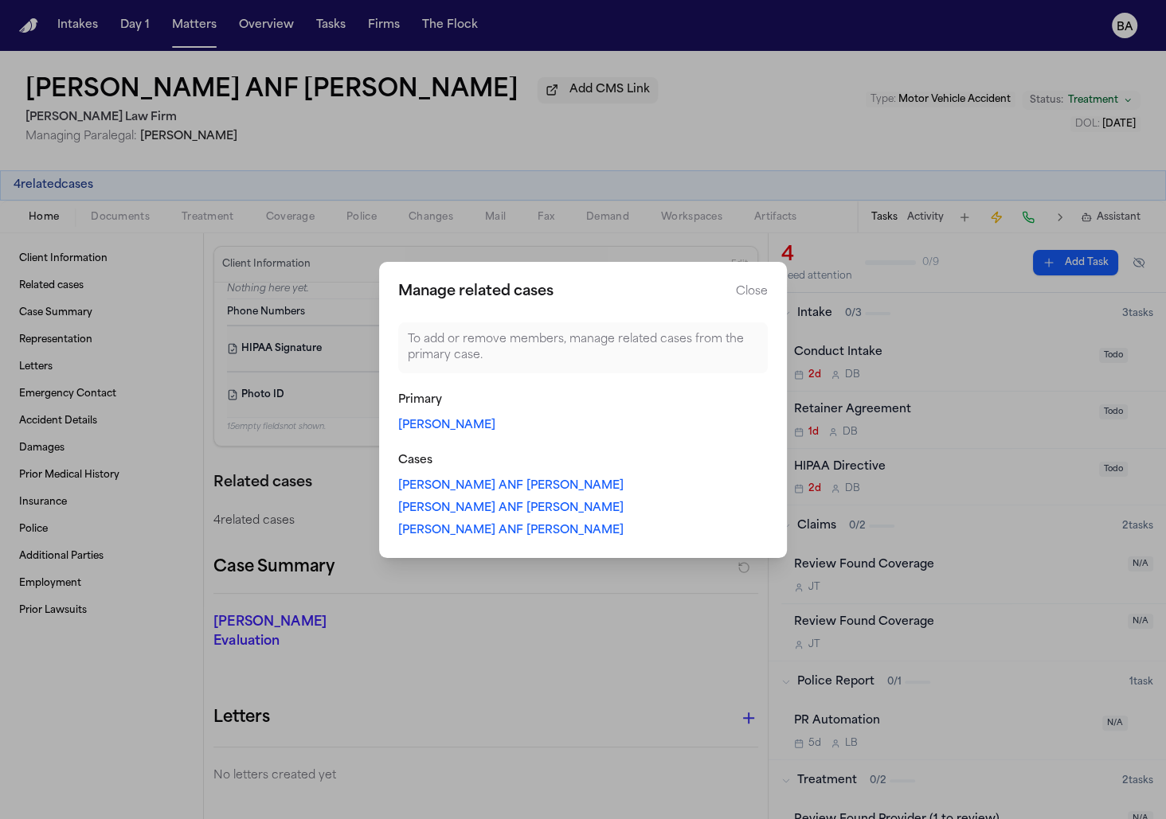
click at [48, 220] on div "Santiago Saavedra ANF Jose Saavedra Reyes Add CMS Link Ruy Mireles Law Firm Man…" at bounding box center [583, 435] width 1166 height 768
click at [749, 290] on button "Close" at bounding box center [752, 292] width 32 height 16
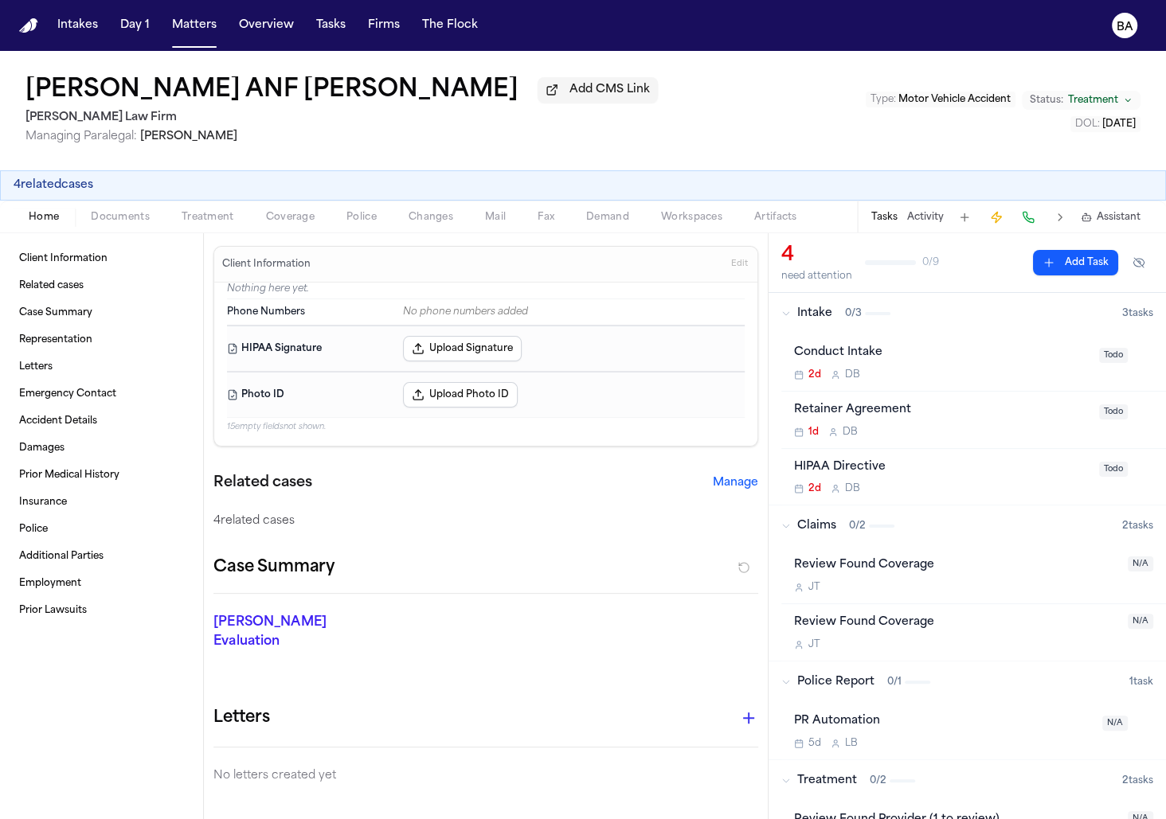
click at [41, 179] on button "4 related cases" at bounding box center [54, 186] width 80 height 16
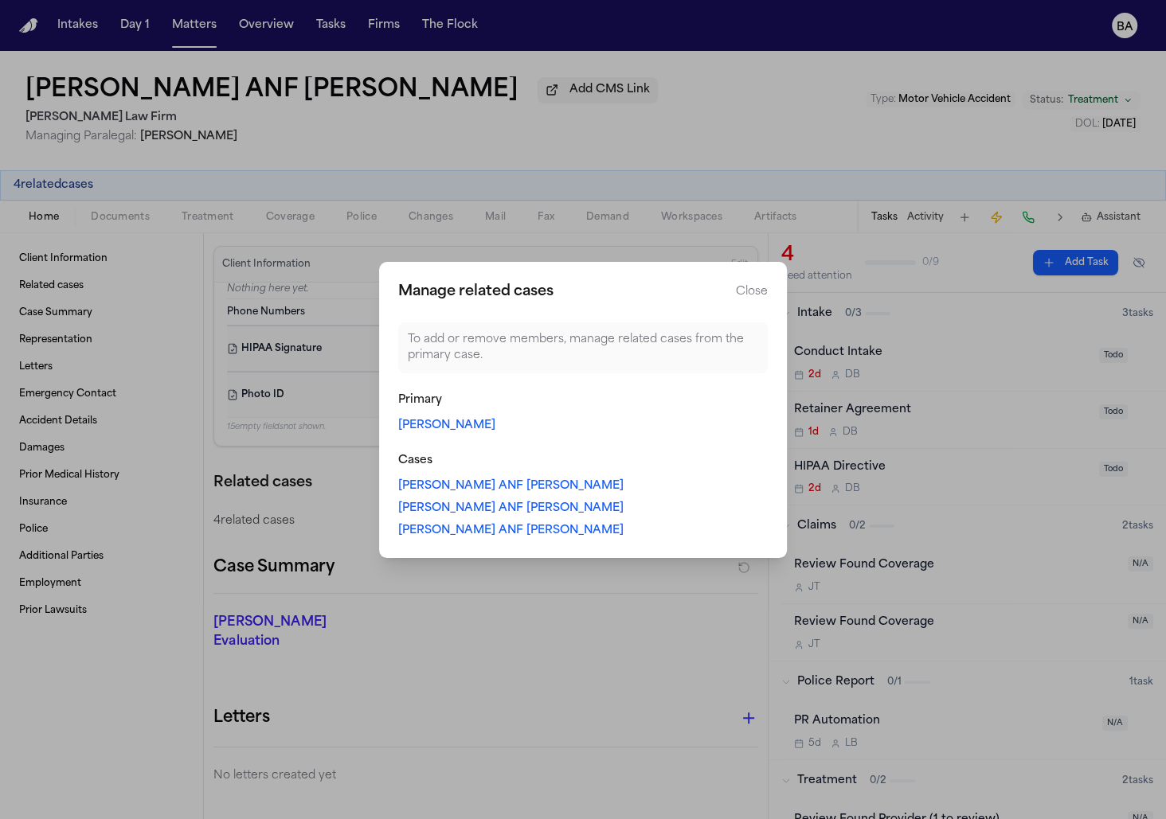
click at [417, 425] on link "[PERSON_NAME]" at bounding box center [446, 426] width 97 height 16
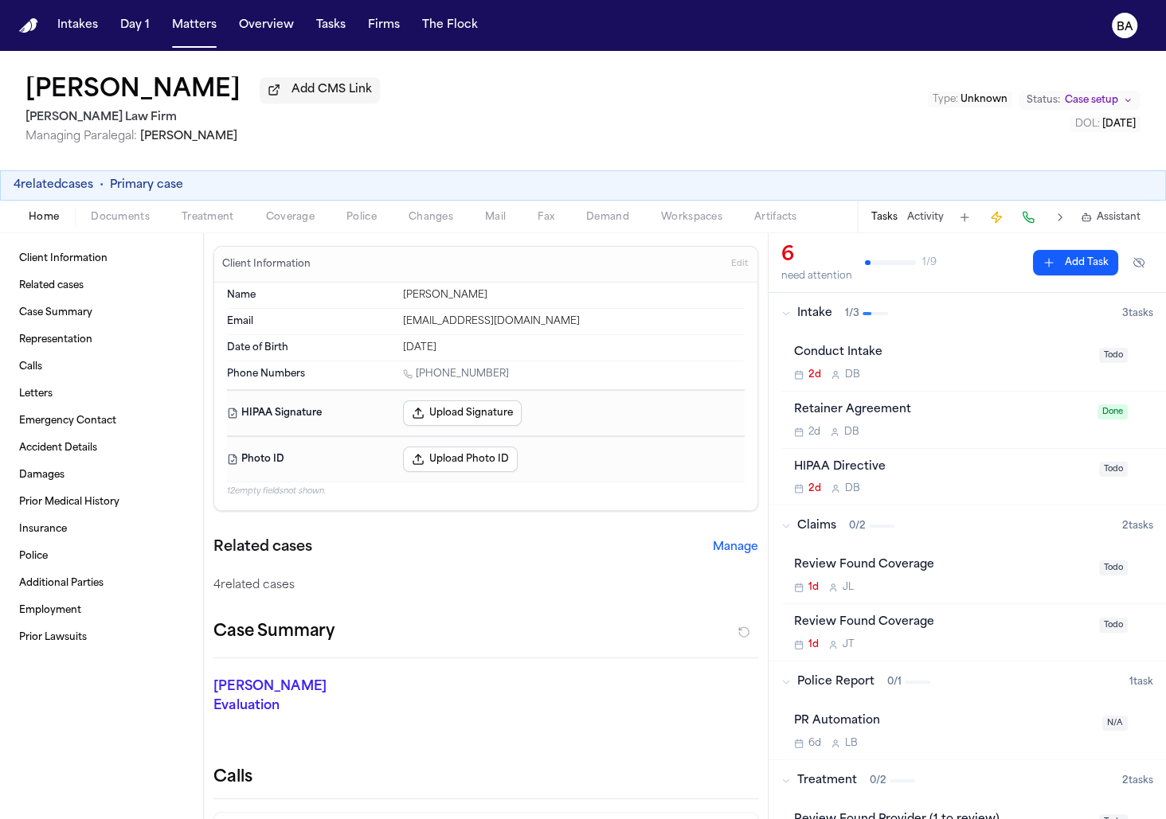
click at [293, 217] on span "Coverage" at bounding box center [290, 217] width 49 height 13
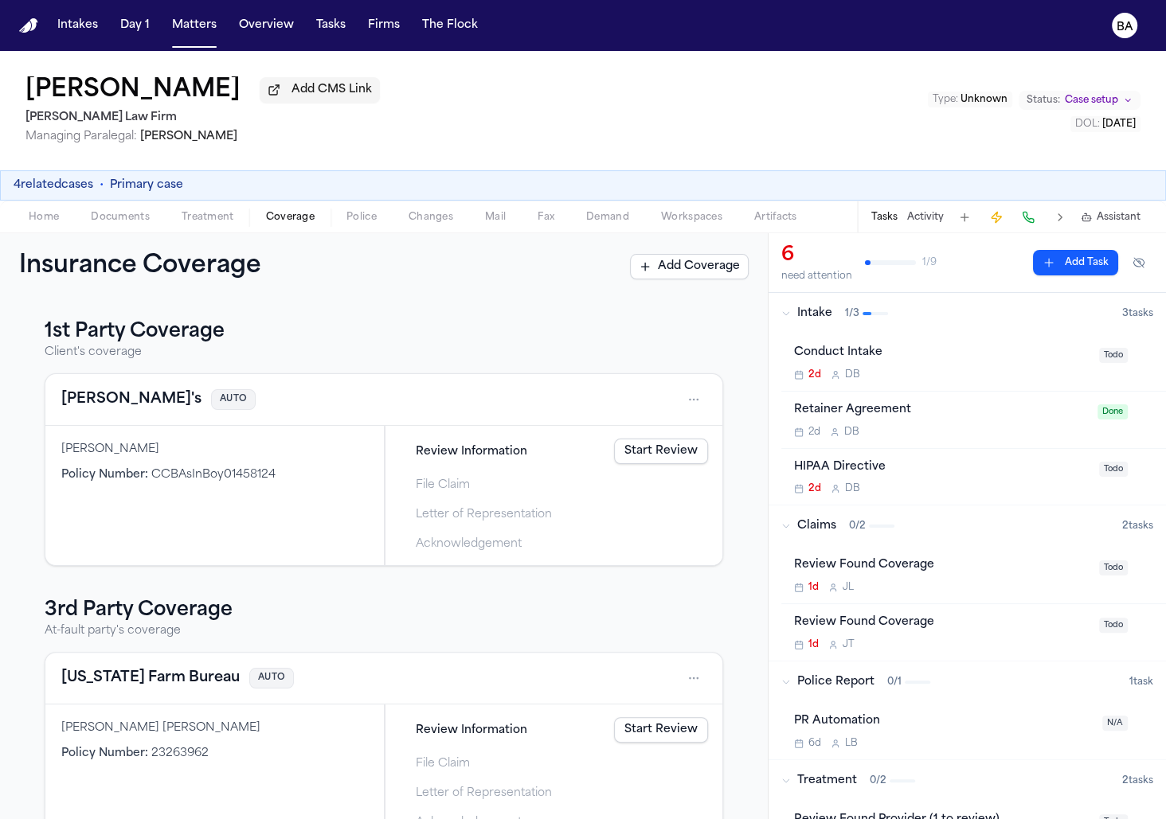
click at [646, 446] on link "Start Review" at bounding box center [661, 451] width 94 height 25
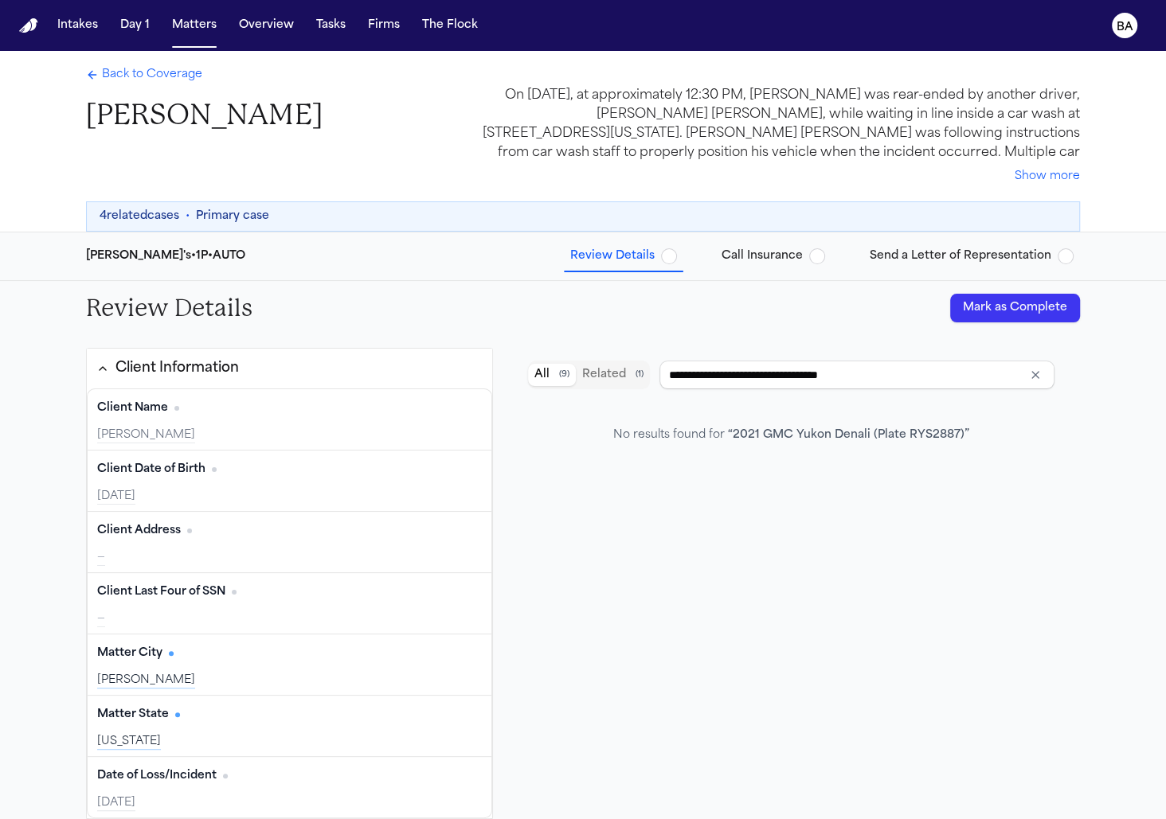
click at [900, 251] on span "Send a Letter of Representation" at bounding box center [960, 256] width 182 height 16
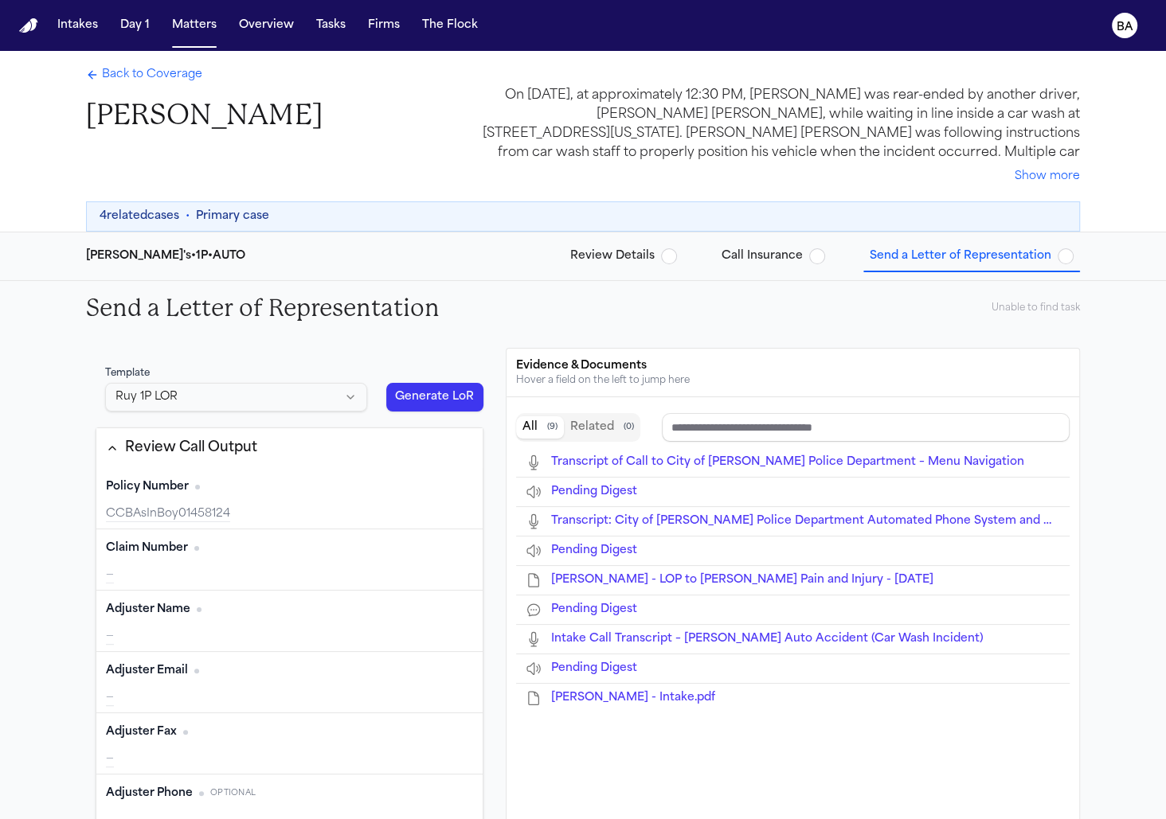
scroll to position [475, 0]
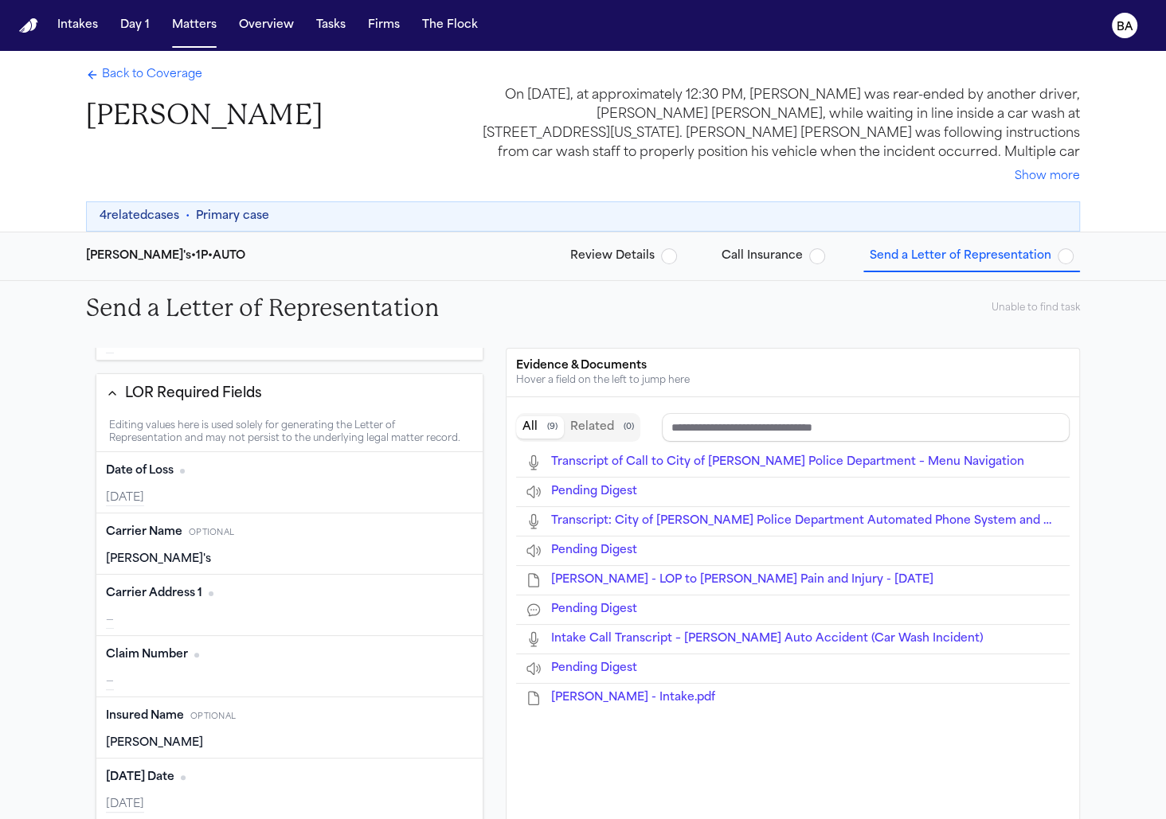
type input "*******"
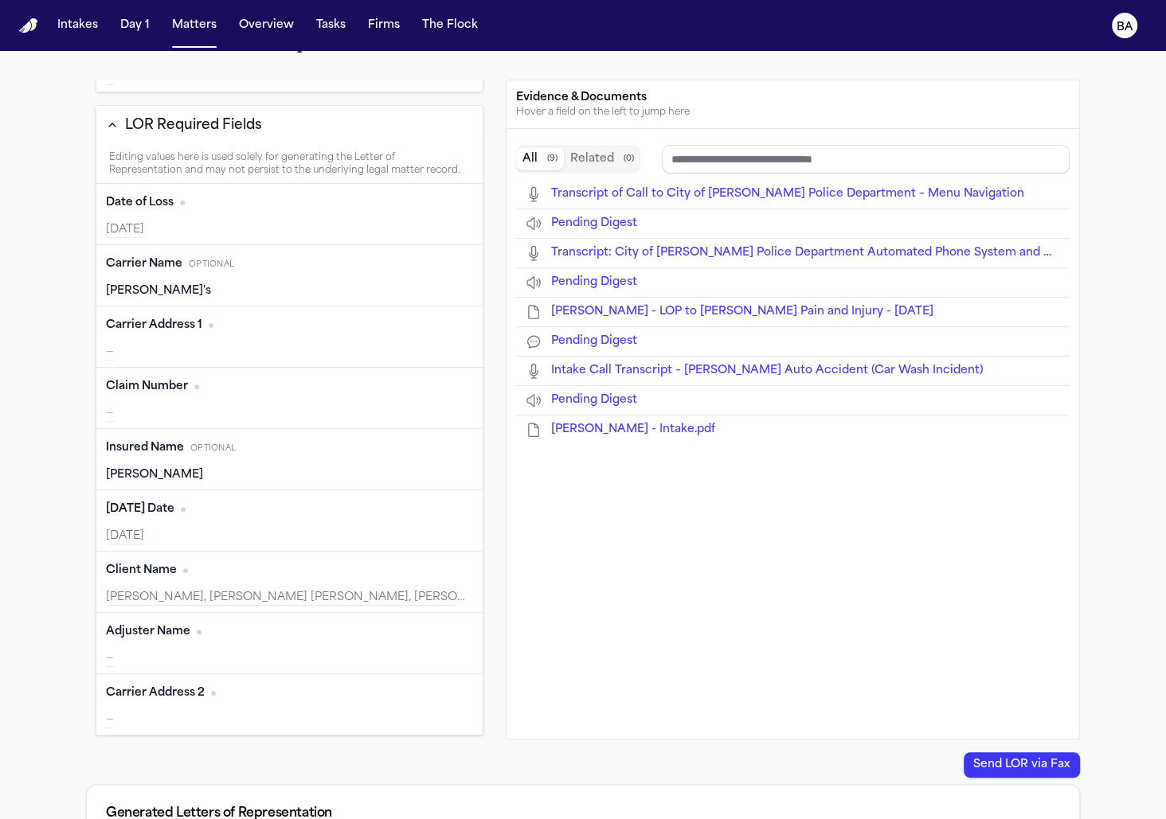
scroll to position [338, 0]
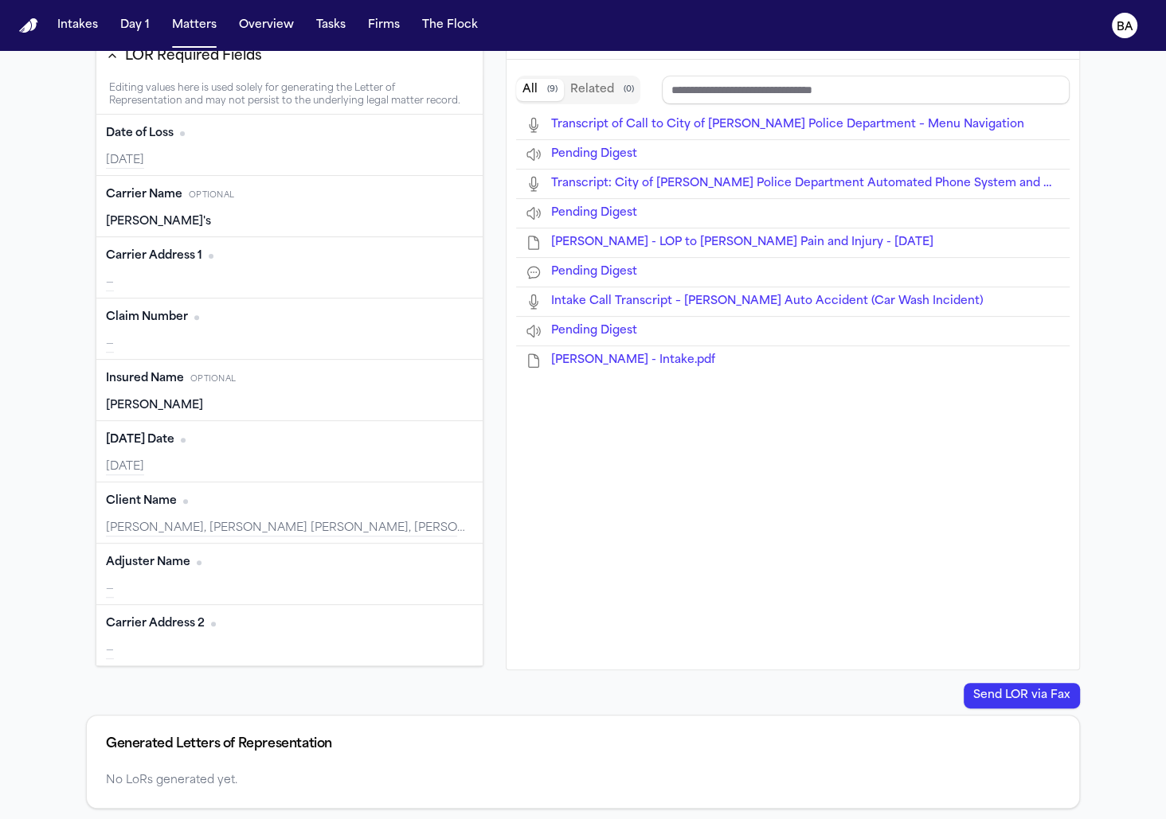
type input "**********"
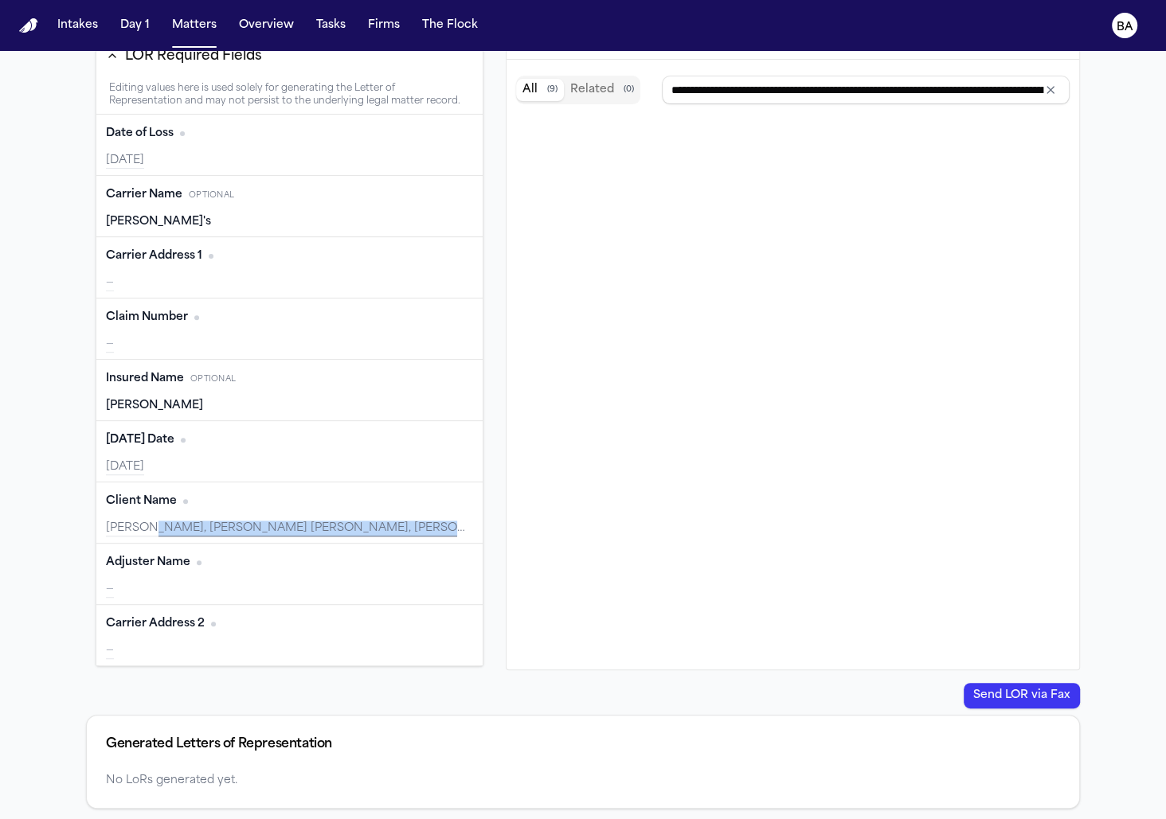
drag, startPoint x: 138, startPoint y: 525, endPoint x: 400, endPoint y: 521, distance: 262.0
click at [400, 521] on div "[PERSON_NAME], [PERSON_NAME] [PERSON_NAME], [PERSON_NAME] [PERSON_NAME], [PERSO…" at bounding box center [289, 529] width 367 height 16
click at [383, 521] on div "Jose Saavedra Reyes, Galilea Saavedra ANF Jose Saavedra Reyes, Santiago Saavedr…" at bounding box center [289, 529] width 367 height 16
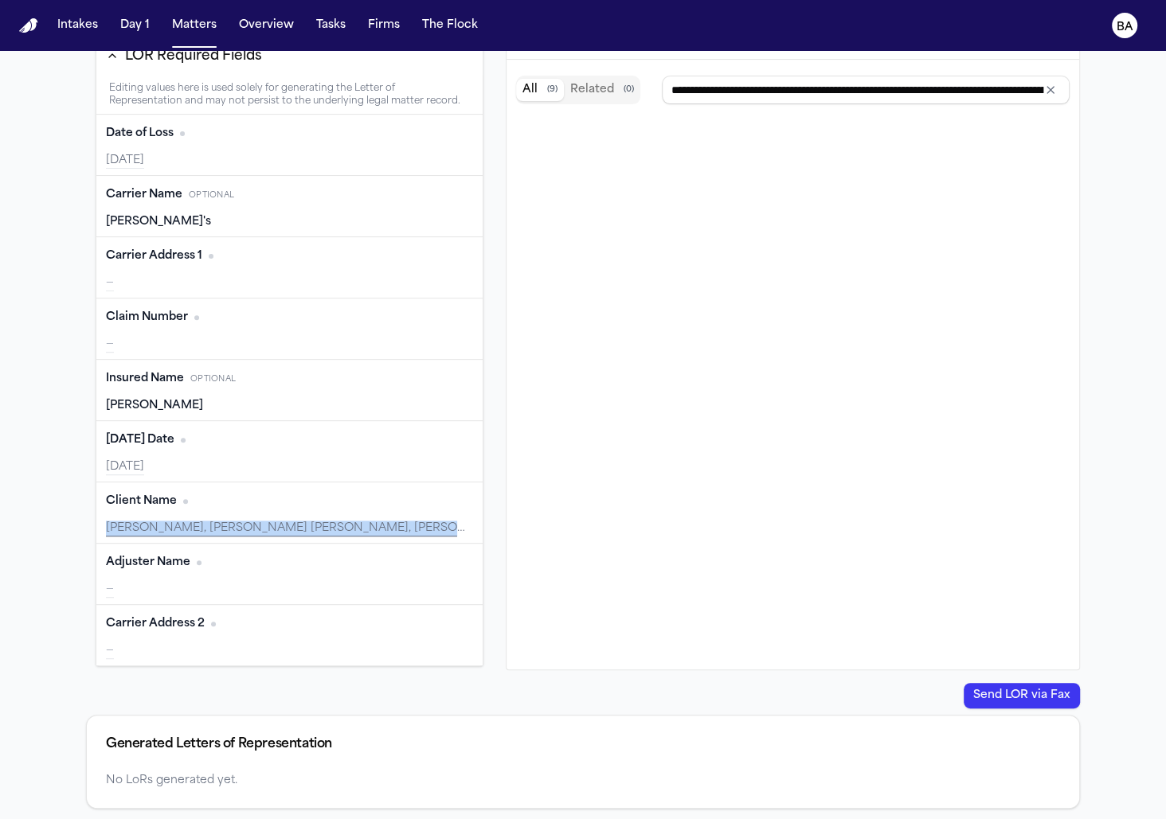
click at [383, 521] on div "Jose Saavedra Reyes, Galilea Saavedra ANF Jose Saavedra Reyes, Santiago Saavedr…" at bounding box center [289, 529] width 367 height 16
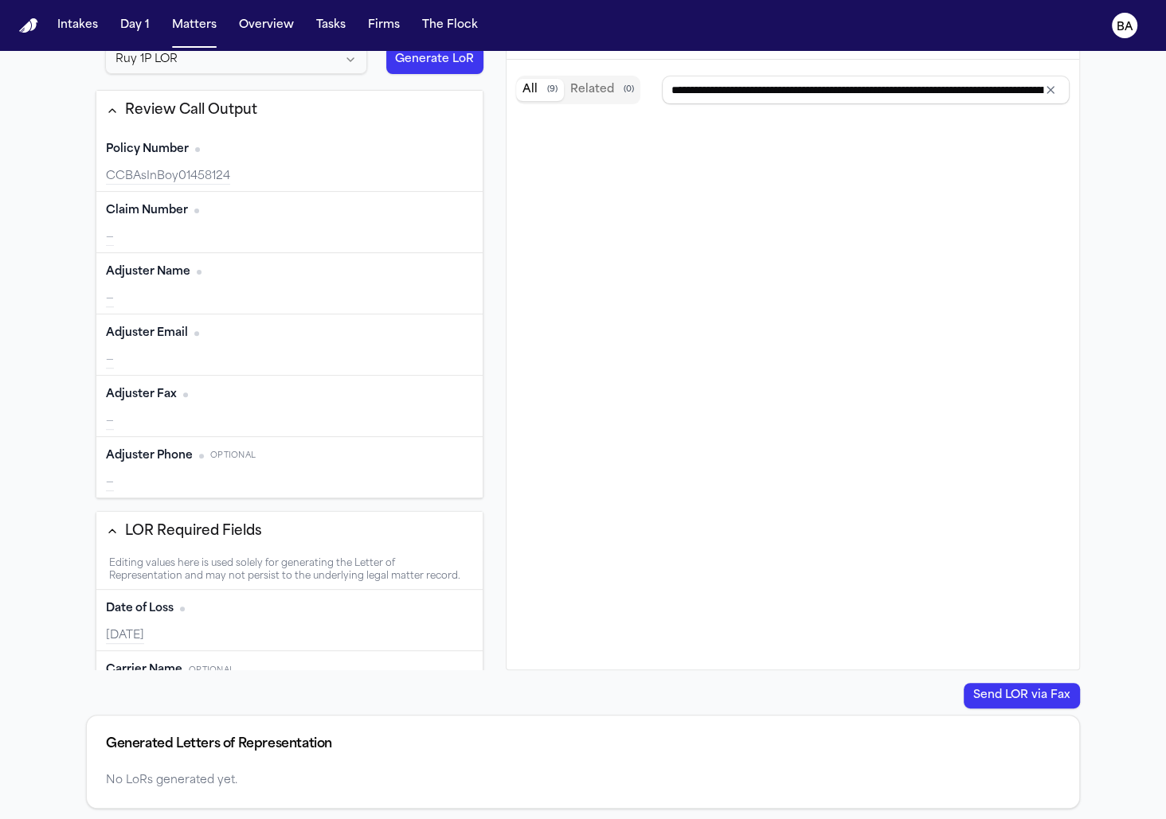
scroll to position [0, 0]
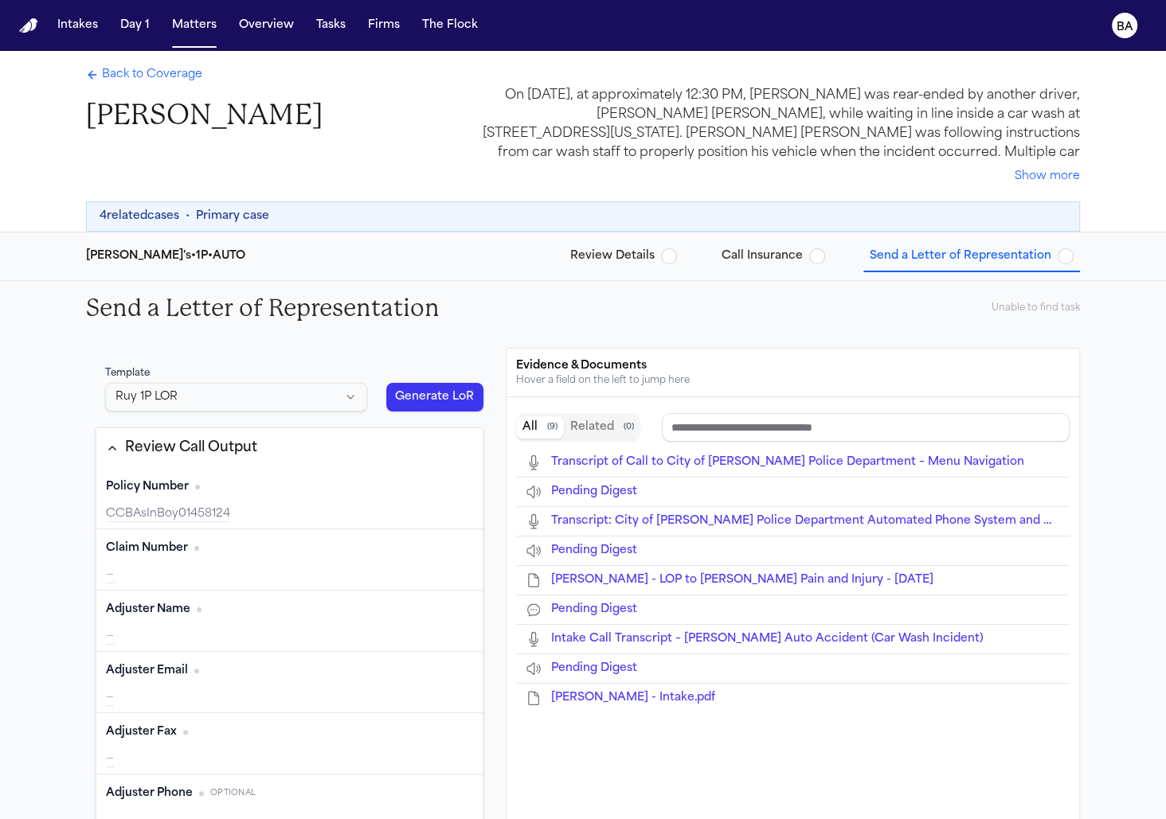
click at [136, 80] on span "Back to Coverage" at bounding box center [152, 75] width 100 height 16
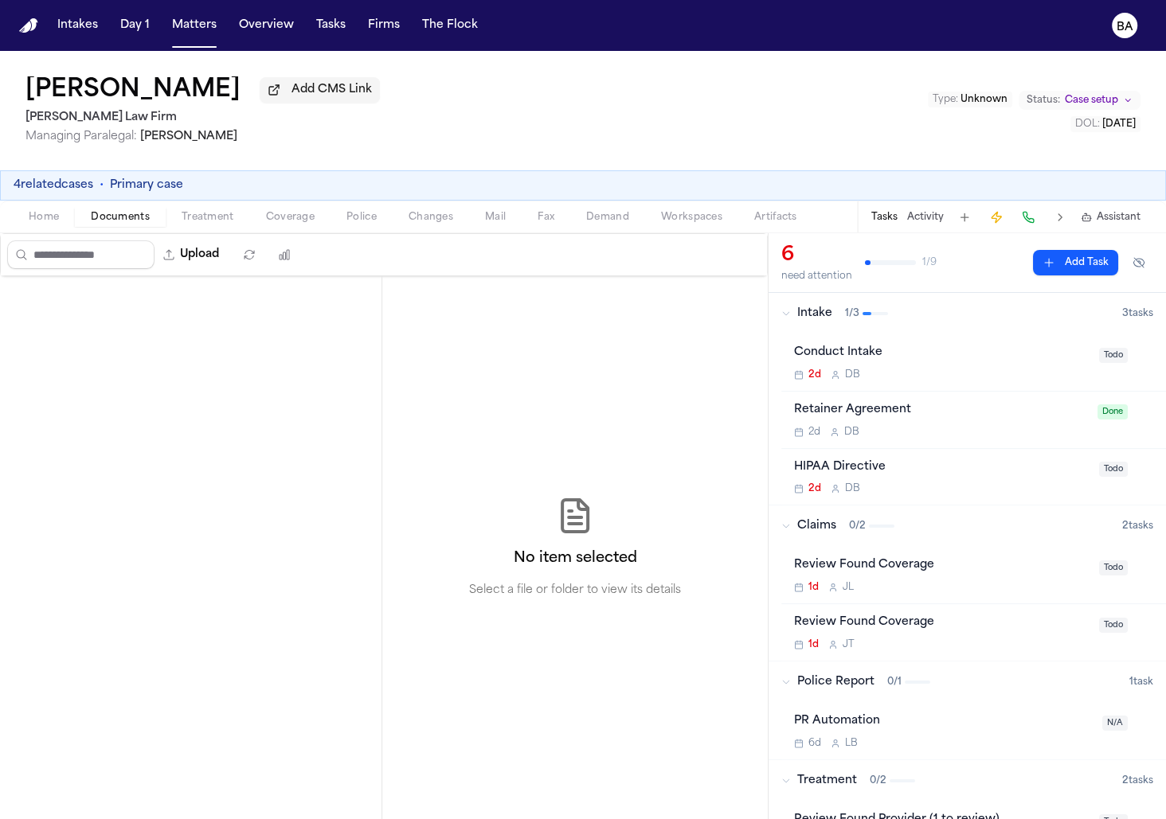
click at [130, 217] on span "Documents" at bounding box center [120, 217] width 59 height 13
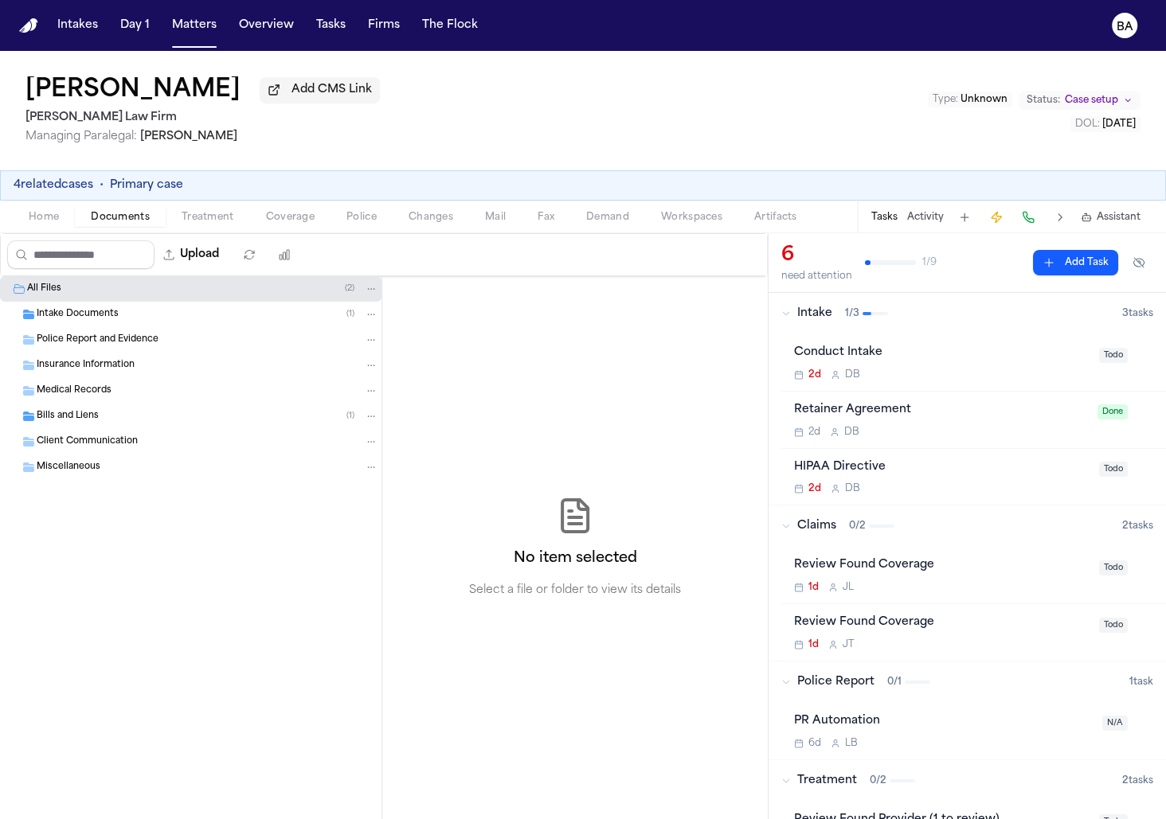
click at [65, 181] on button "4 related cases" at bounding box center [54, 186] width 80 height 16
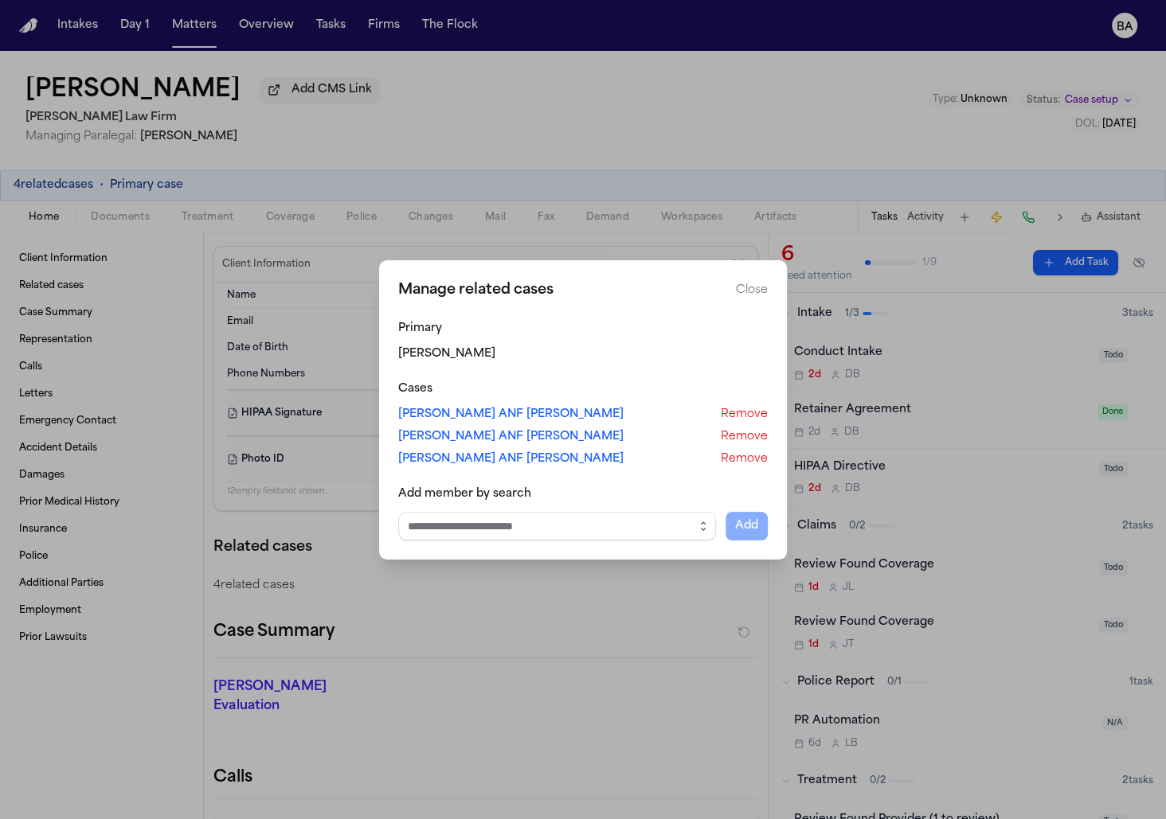
click at [59, 213] on div "Jose Saavedra Reyes Add CMS Link Ruy Mireles Law Firm Managing Paralegal: Jessi…" at bounding box center [583, 435] width 1166 height 768
click at [451, 420] on link "Galilea Saavedra ANF Jose Saavedra Reyes" at bounding box center [510, 415] width 225 height 16
click at [470, 432] on link "Santiago Saavedra ANF Jose Saavedra Reyes" at bounding box center [510, 437] width 225 height 16
click at [472, 462] on link "[PERSON_NAME] ANF [PERSON_NAME]" at bounding box center [510, 459] width 225 height 16
click at [741, 287] on button "Close" at bounding box center [752, 291] width 32 height 16
